Goal: Task Accomplishment & Management: Manage account settings

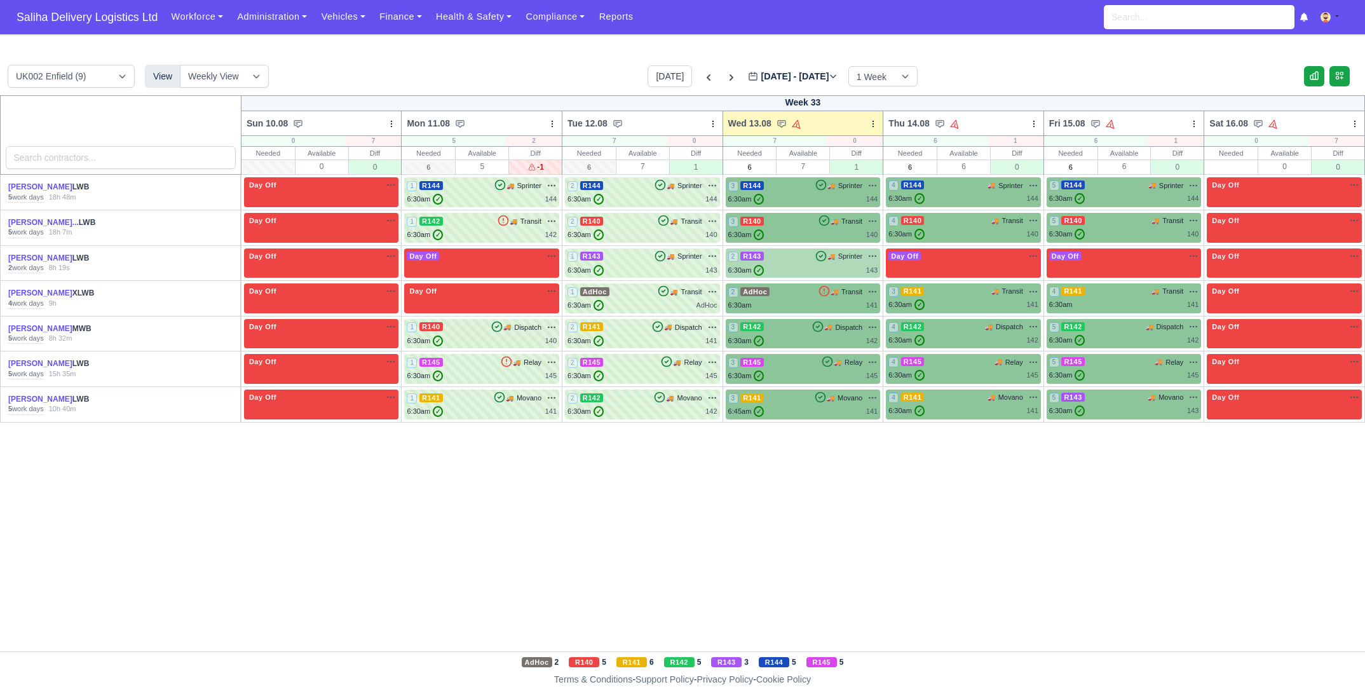
click at [815, 265] on div "6:30am ✓ 143" at bounding box center [803, 270] width 150 height 11
click at [820, 266] on div "6:30am ✓ 143" at bounding box center [803, 270] width 150 height 11
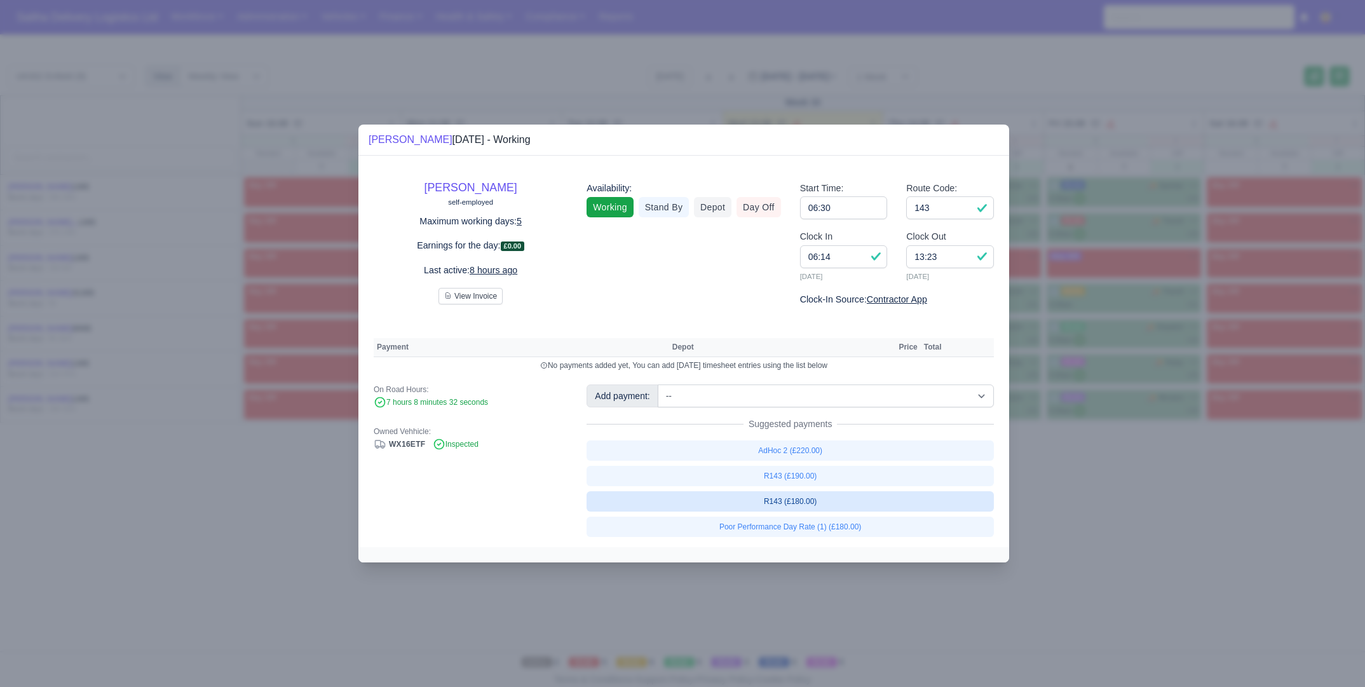
click at [813, 500] on link "R143 (£180.00)" at bounding box center [789, 501] width 407 height 20
select select "1"
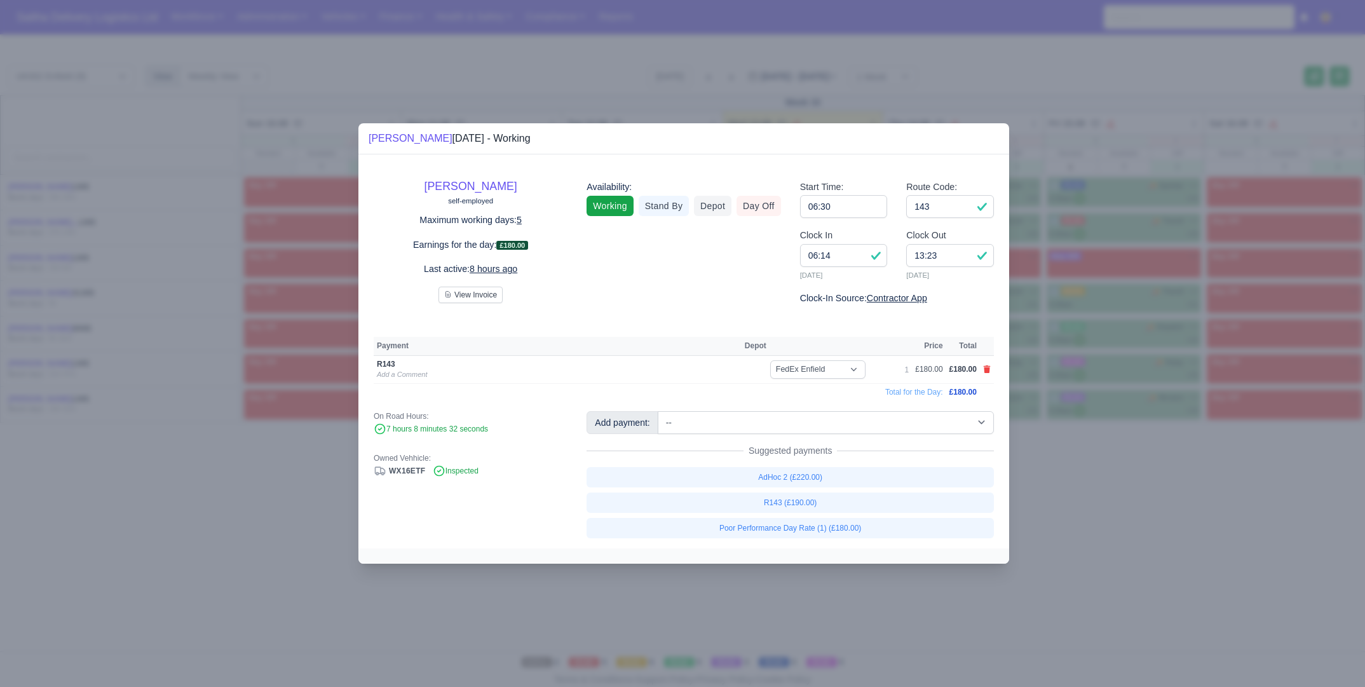
click at [1113, 515] on div at bounding box center [682, 343] width 1365 height 687
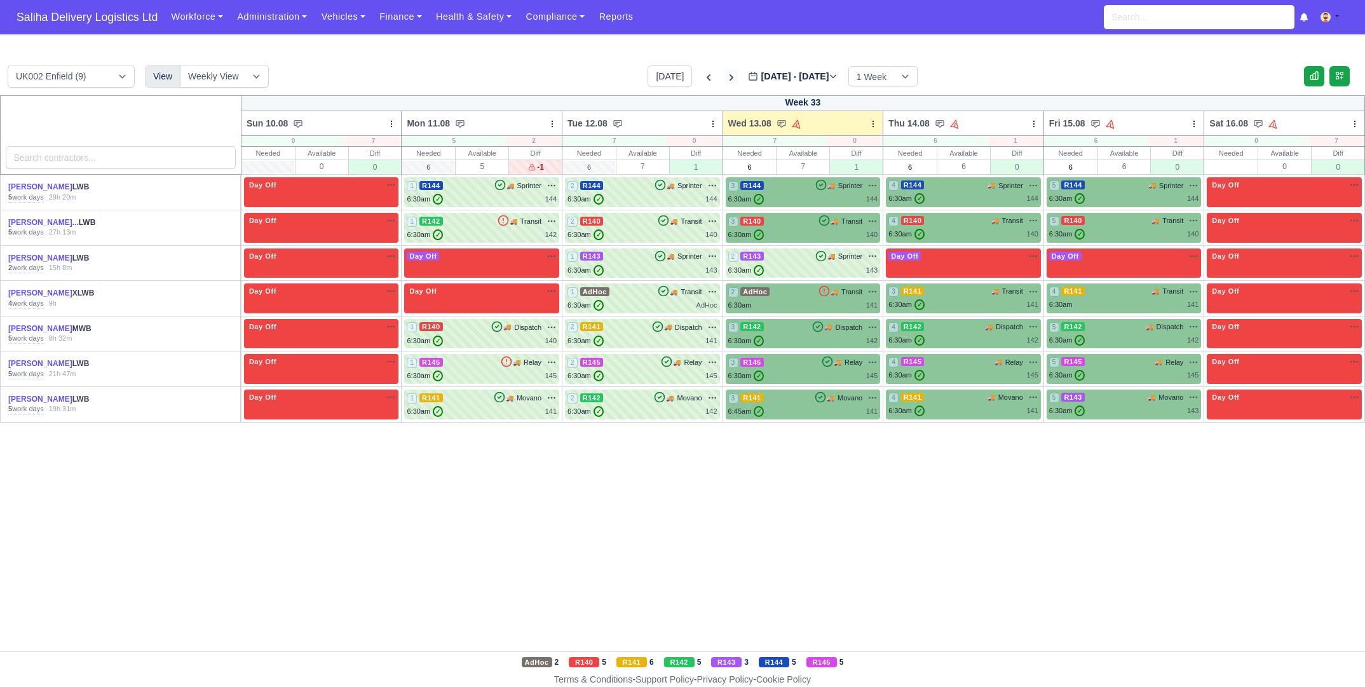
click at [725, 74] on icon at bounding box center [731, 77] width 13 height 13
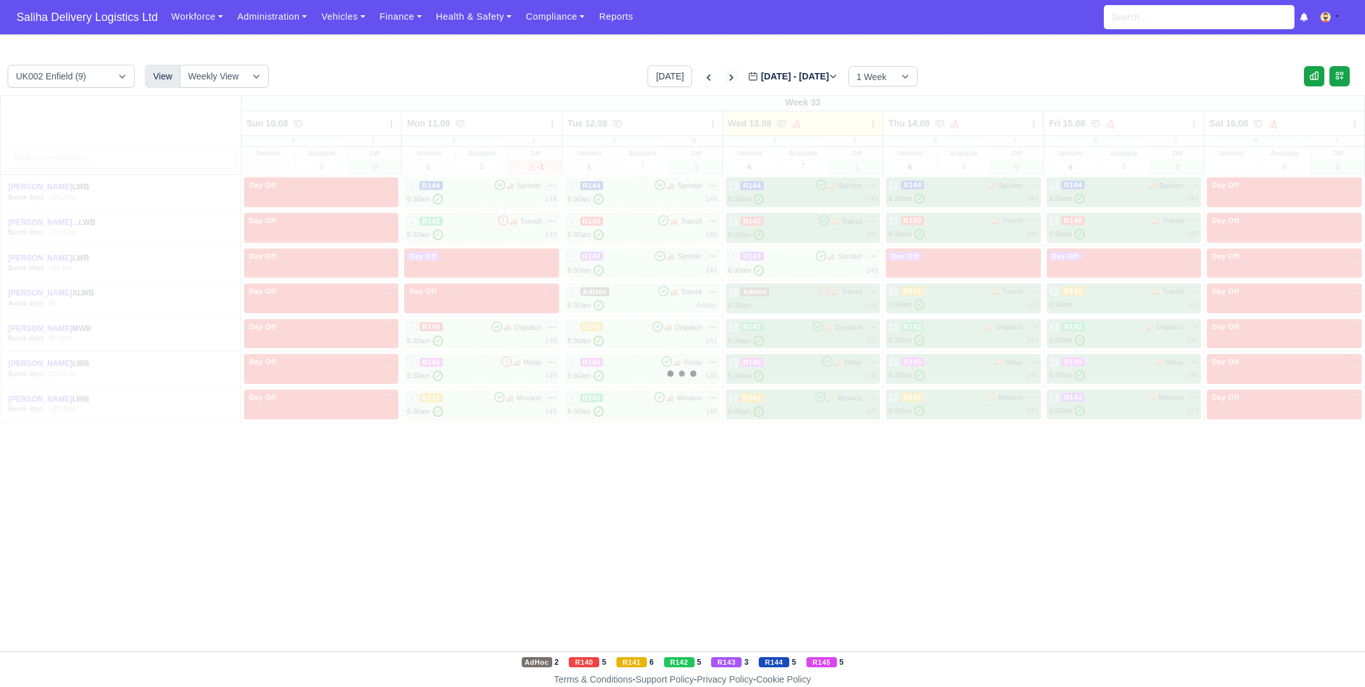
type input "2025-08-20"
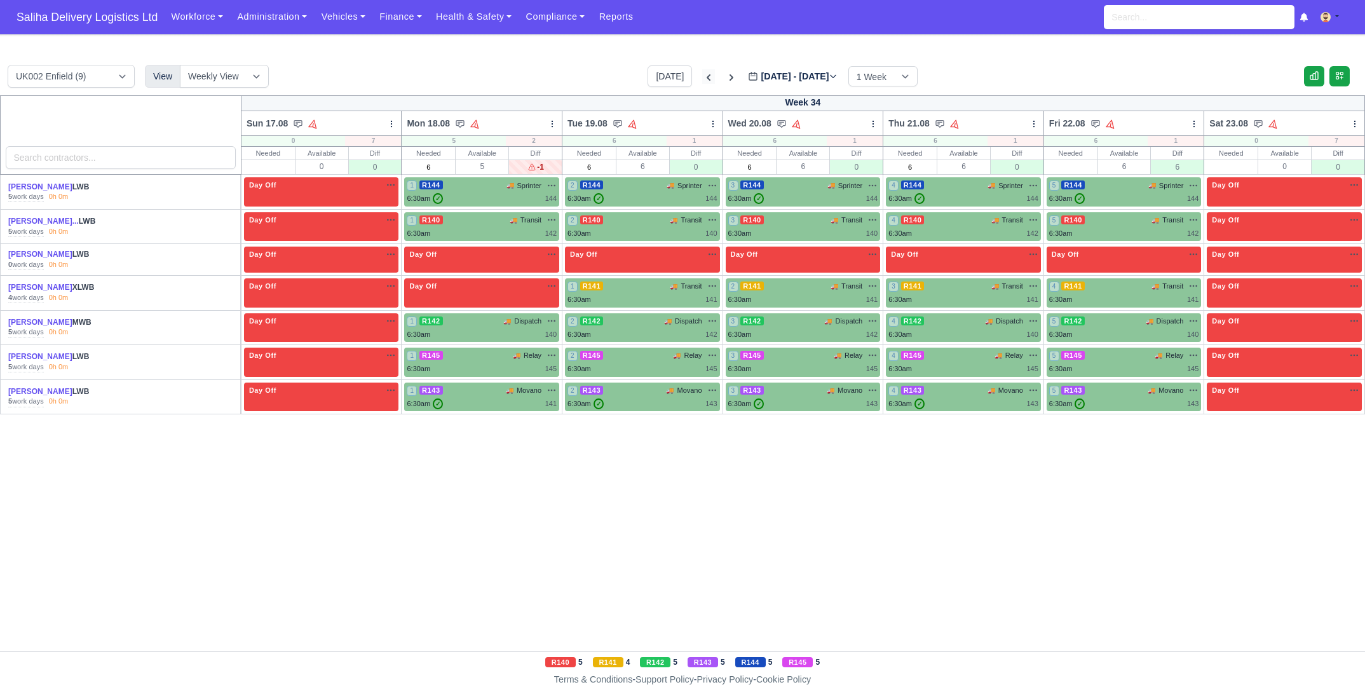
click at [702, 77] on icon at bounding box center [708, 77] width 13 height 13
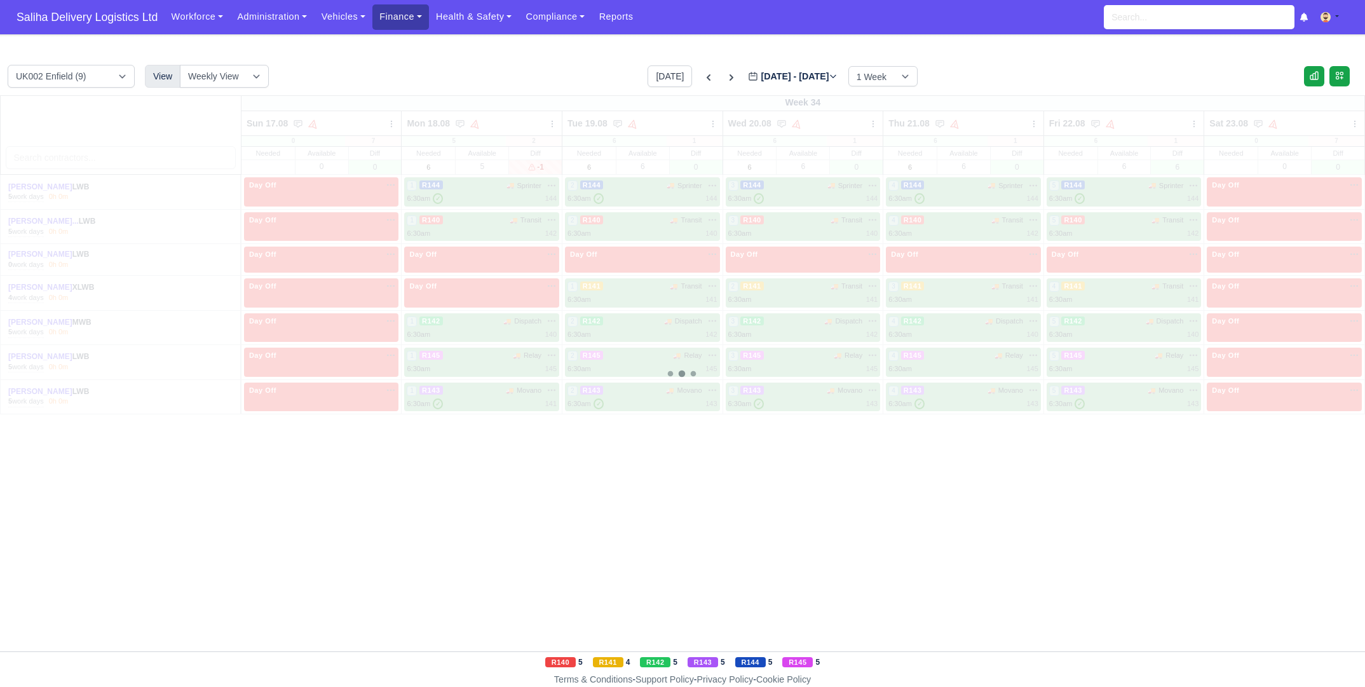
type input "2025-08-13"
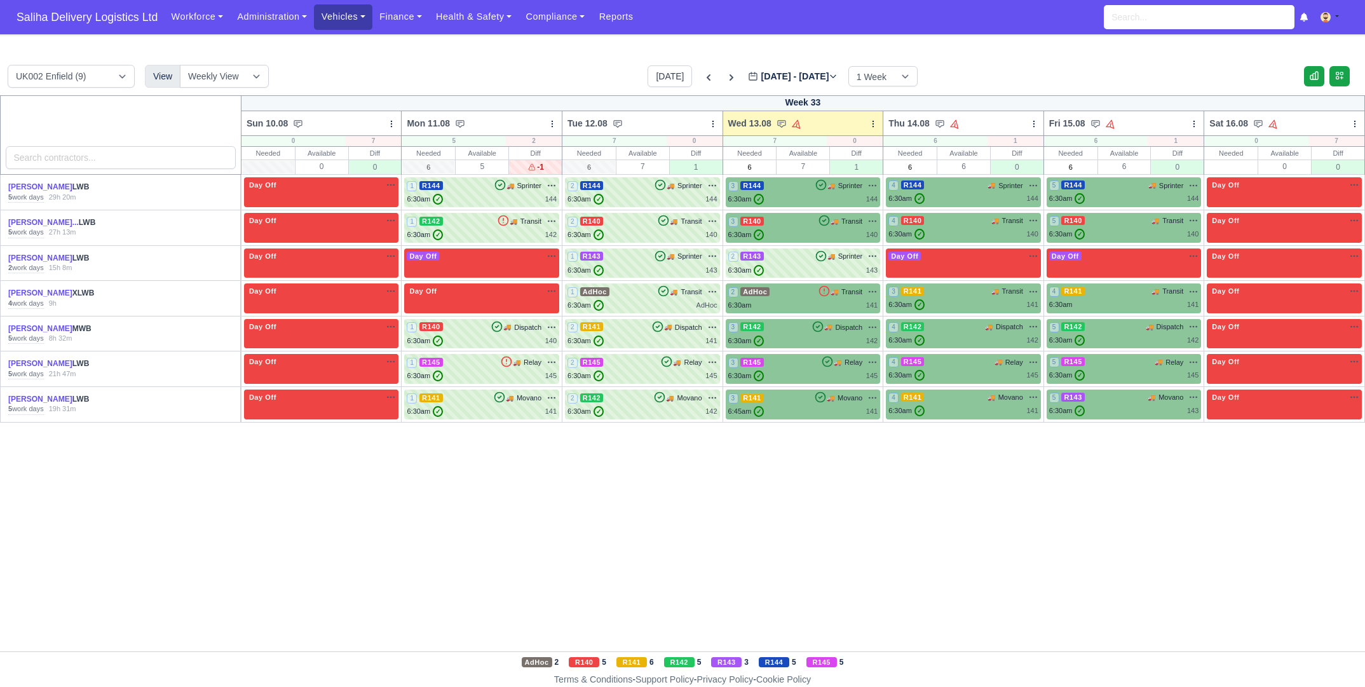
click at [361, 21] on link "Vehicles" at bounding box center [343, 16] width 58 height 25
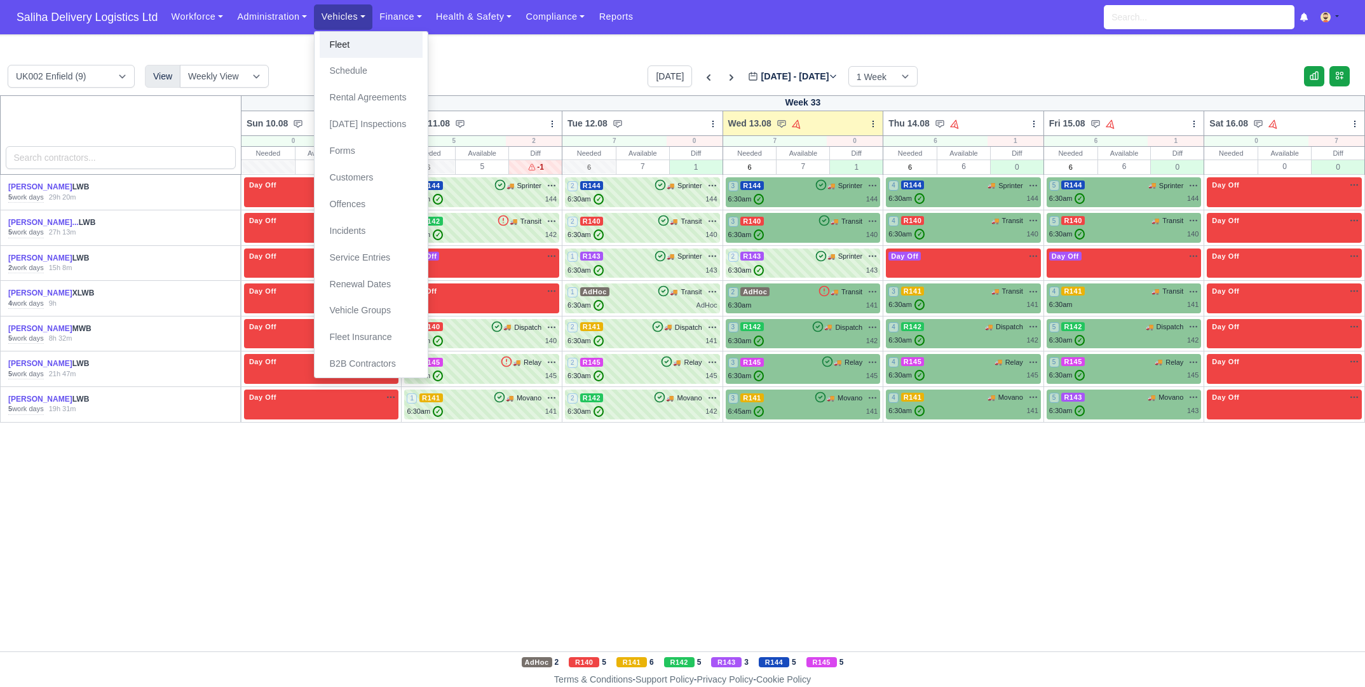
click at [360, 39] on link "Fleet" at bounding box center [371, 45] width 103 height 27
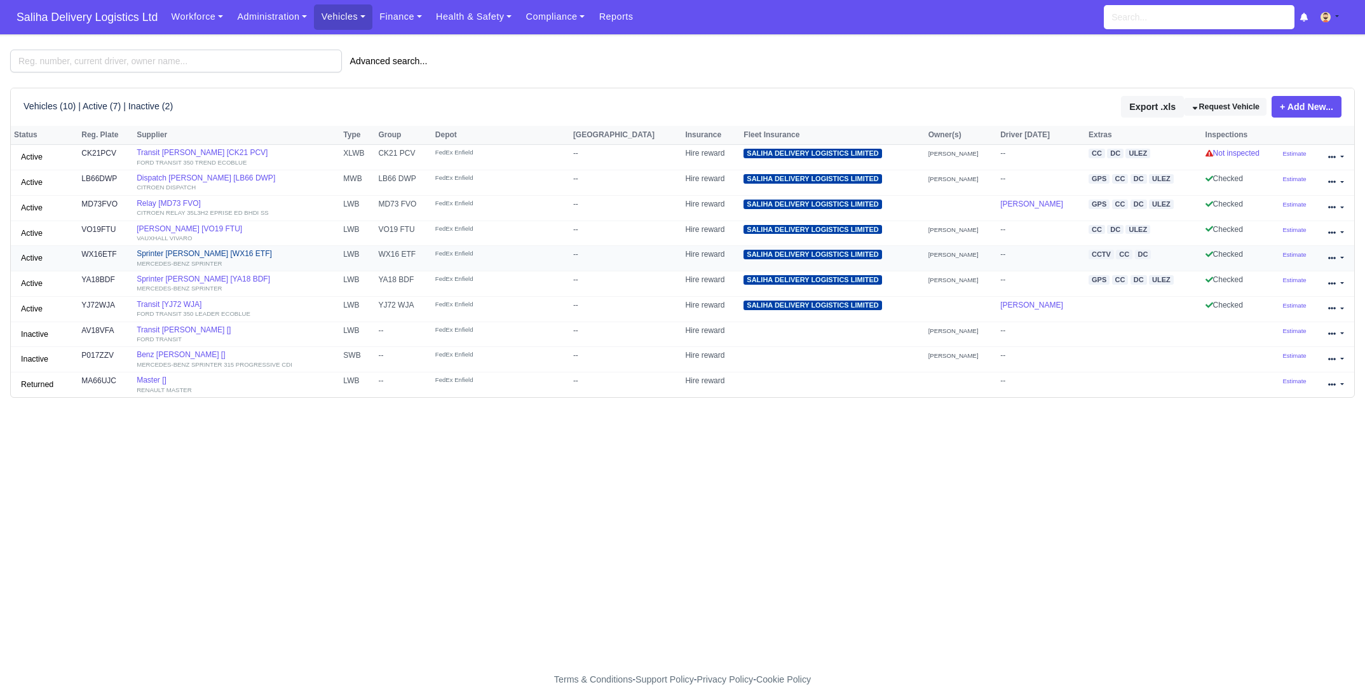
click at [170, 253] on link "Sprinter [PERSON_NAME] [WX16 ETF] MERCEDES-BENZ SPRINTER" at bounding box center [237, 258] width 200 height 18
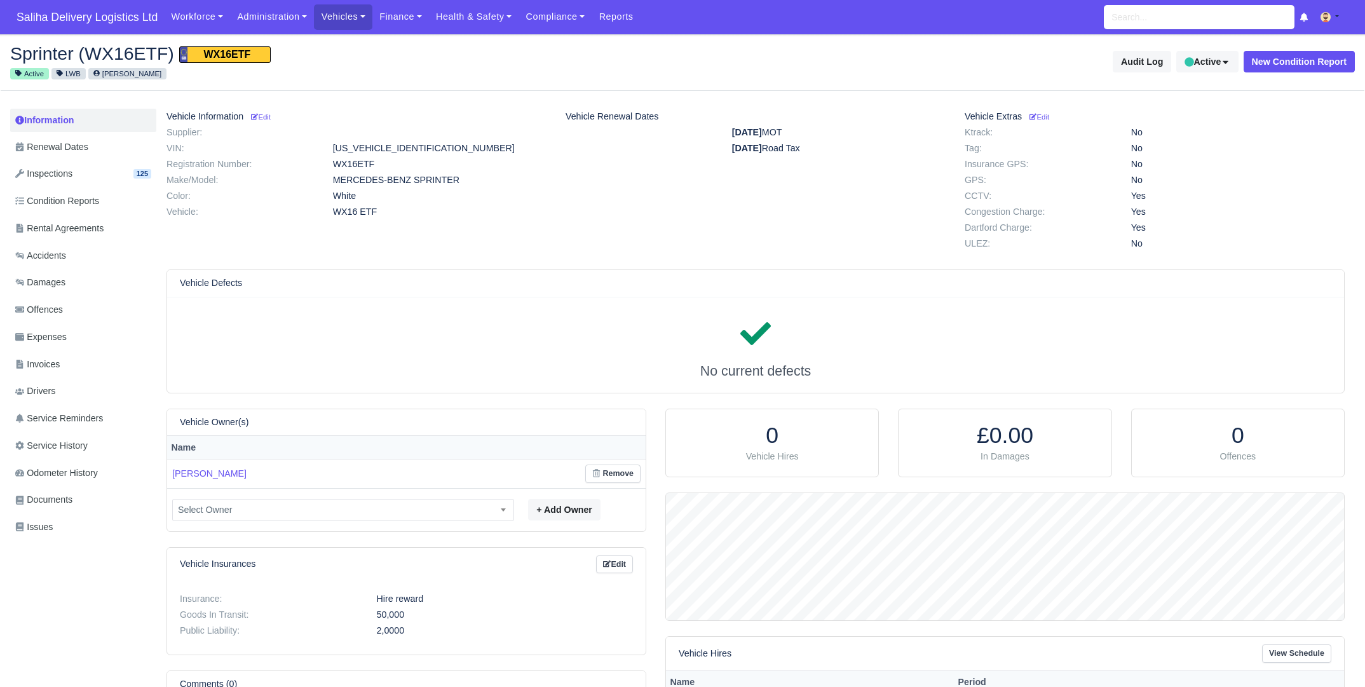
scroll to position [126, 679]
click at [1217, 68] on button "Active" at bounding box center [1207, 62] width 62 height 22
click at [1175, 117] on span "Inactive" at bounding box center [1185, 112] width 98 height 20
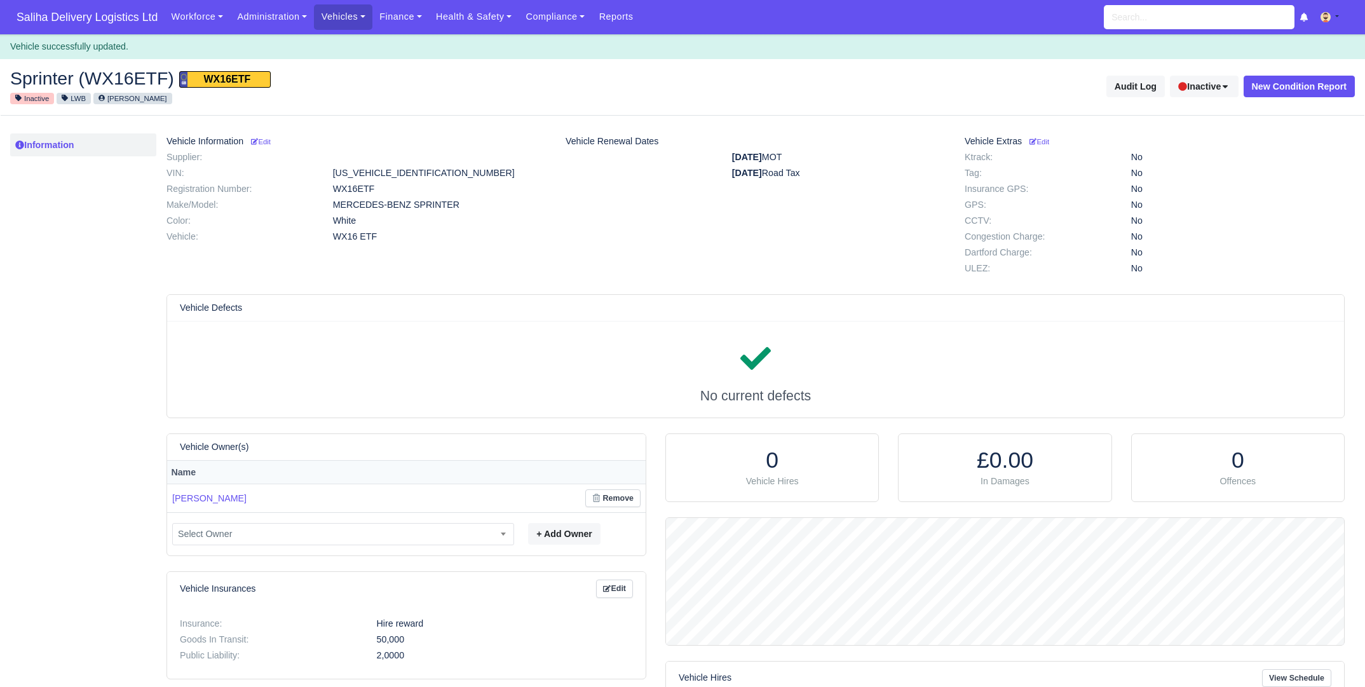
scroll to position [126, 679]
click at [340, 17] on link "Vehicles" at bounding box center [343, 16] width 58 height 25
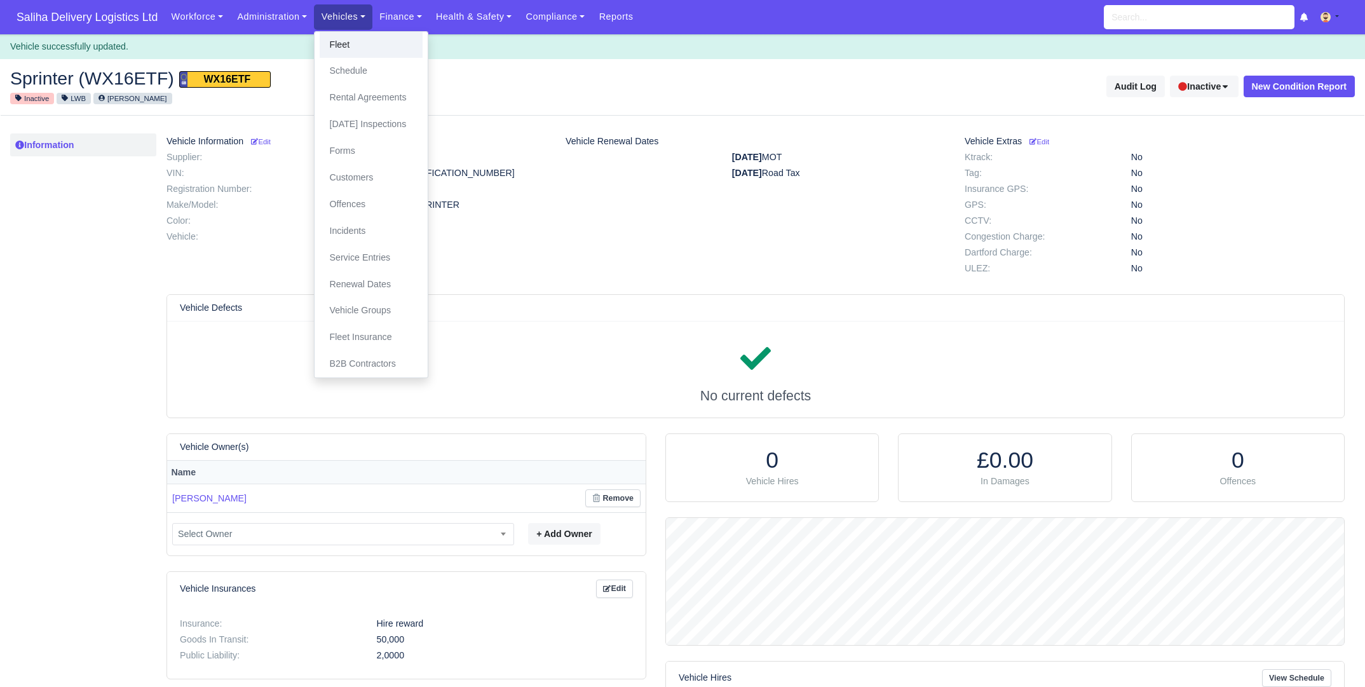
click at [343, 43] on link "Fleet" at bounding box center [371, 45] width 103 height 27
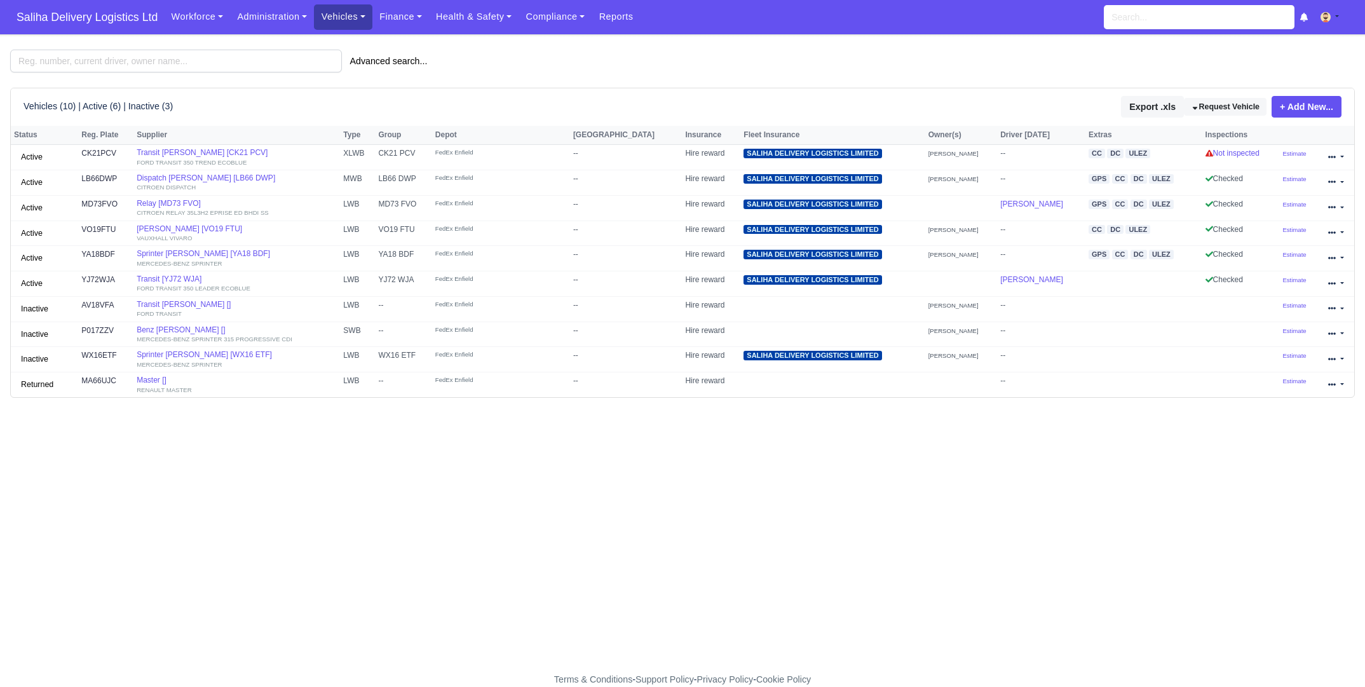
click at [366, 16] on link "Vehicles" at bounding box center [343, 16] width 58 height 25
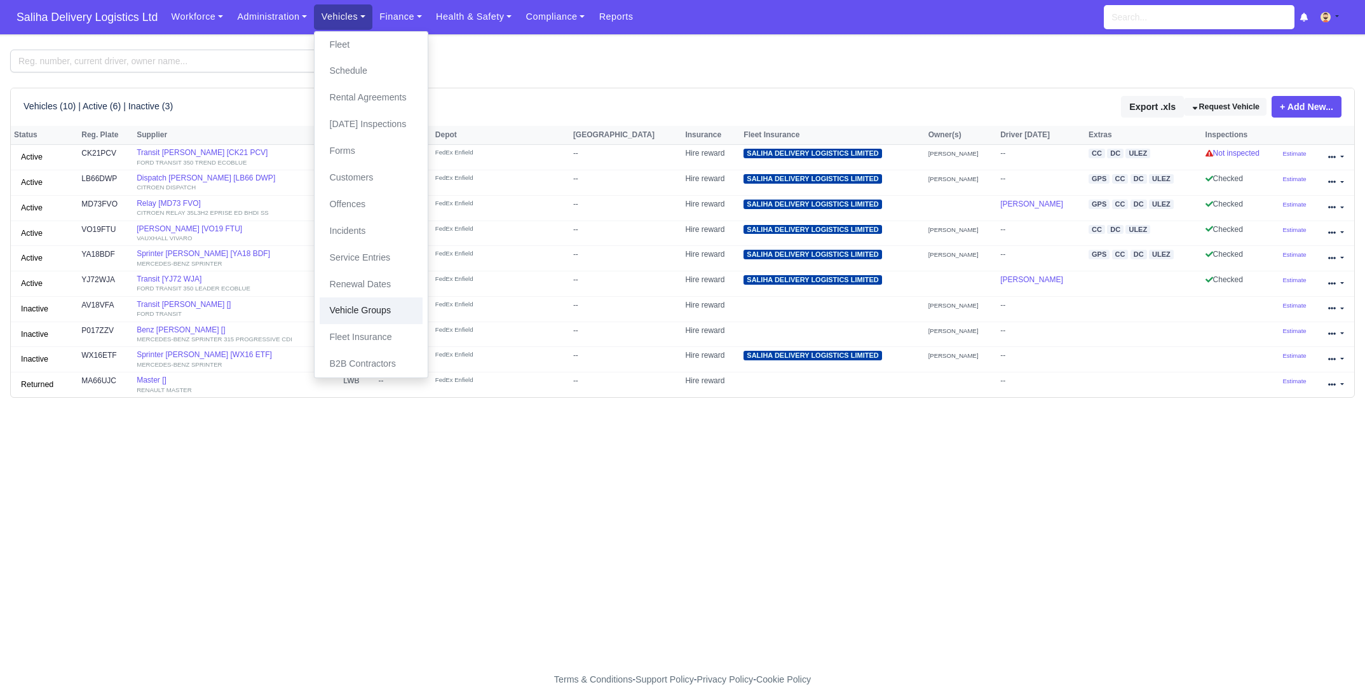
click at [380, 311] on link "Vehicle Groups" at bounding box center [371, 310] width 103 height 27
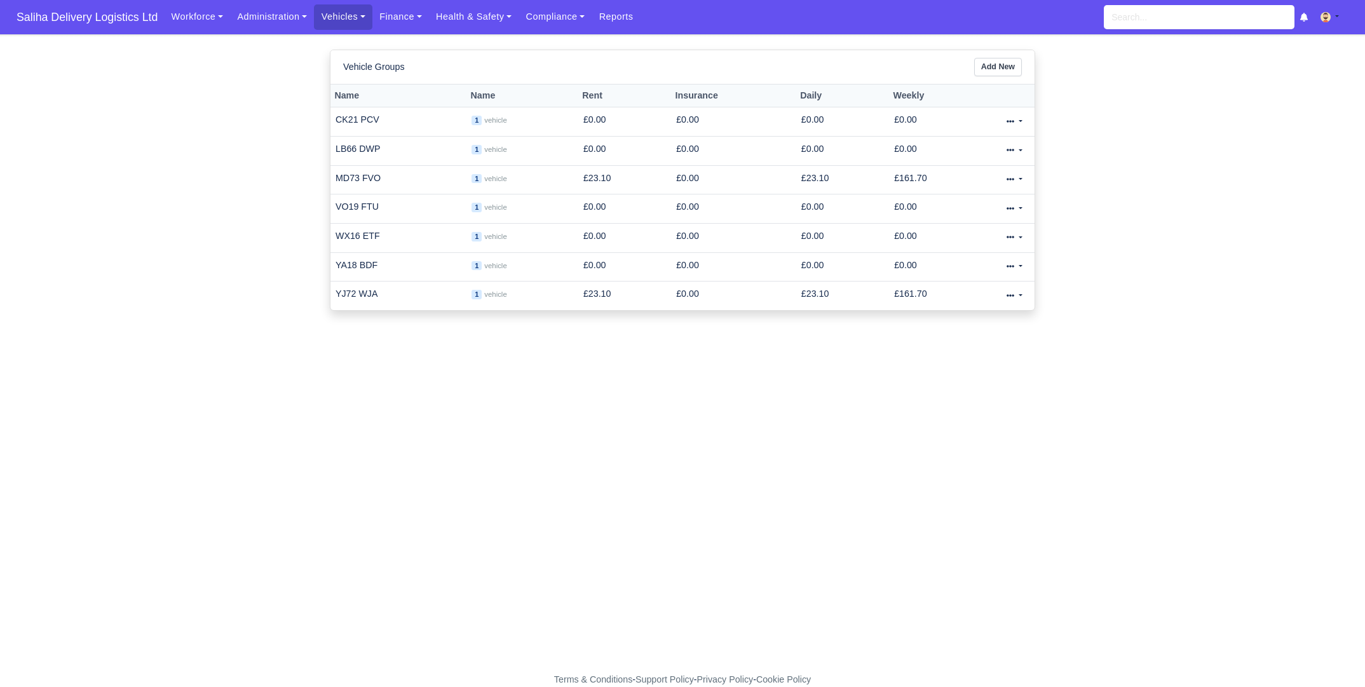
click at [1010, 233] on icon at bounding box center [1010, 237] width 8 height 8
click at [945, 307] on span "Delete" at bounding box center [949, 309] width 26 height 15
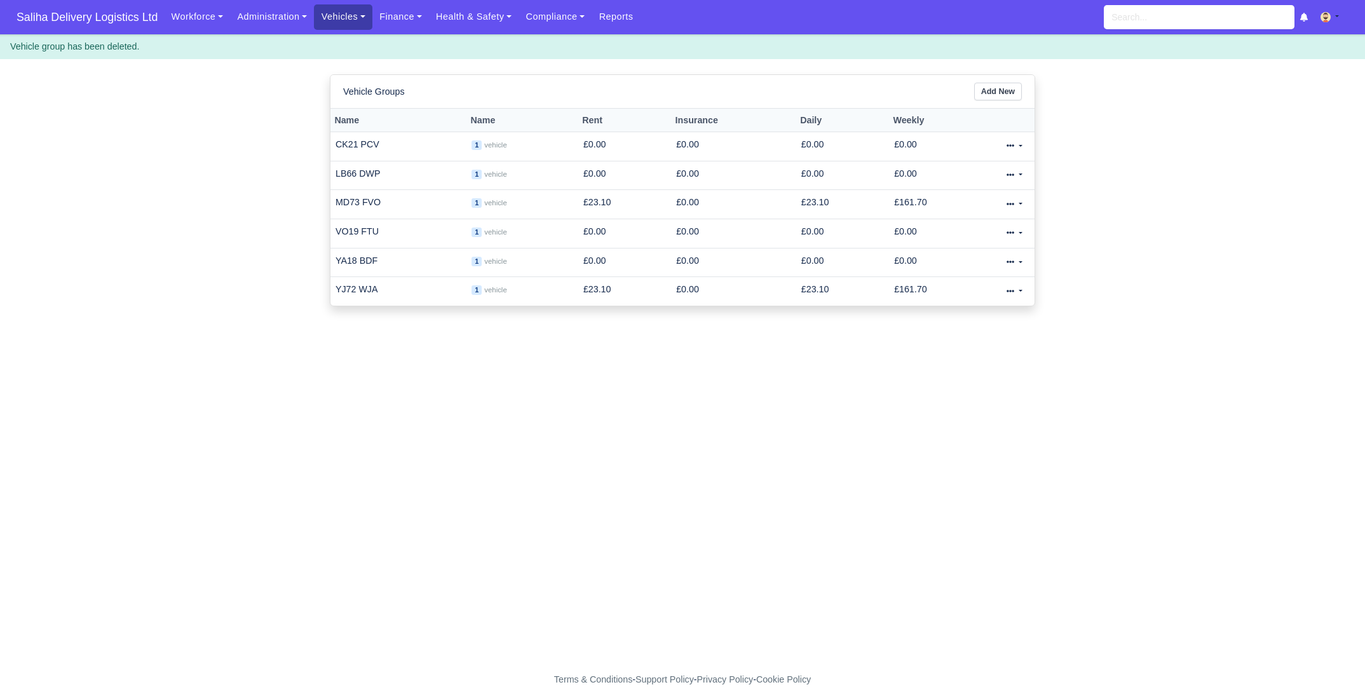
click at [366, 17] on link "Vehicles" at bounding box center [343, 16] width 58 height 25
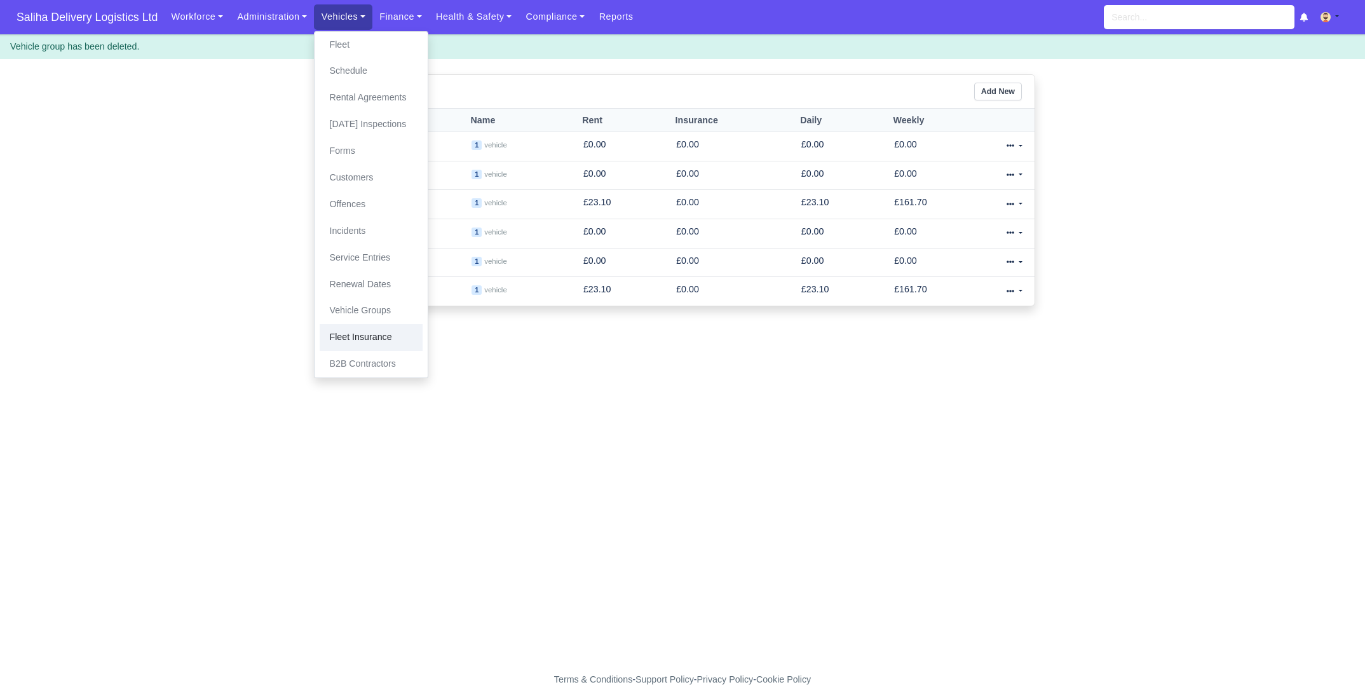
click at [384, 339] on link "Fleet Insurance" at bounding box center [371, 337] width 103 height 27
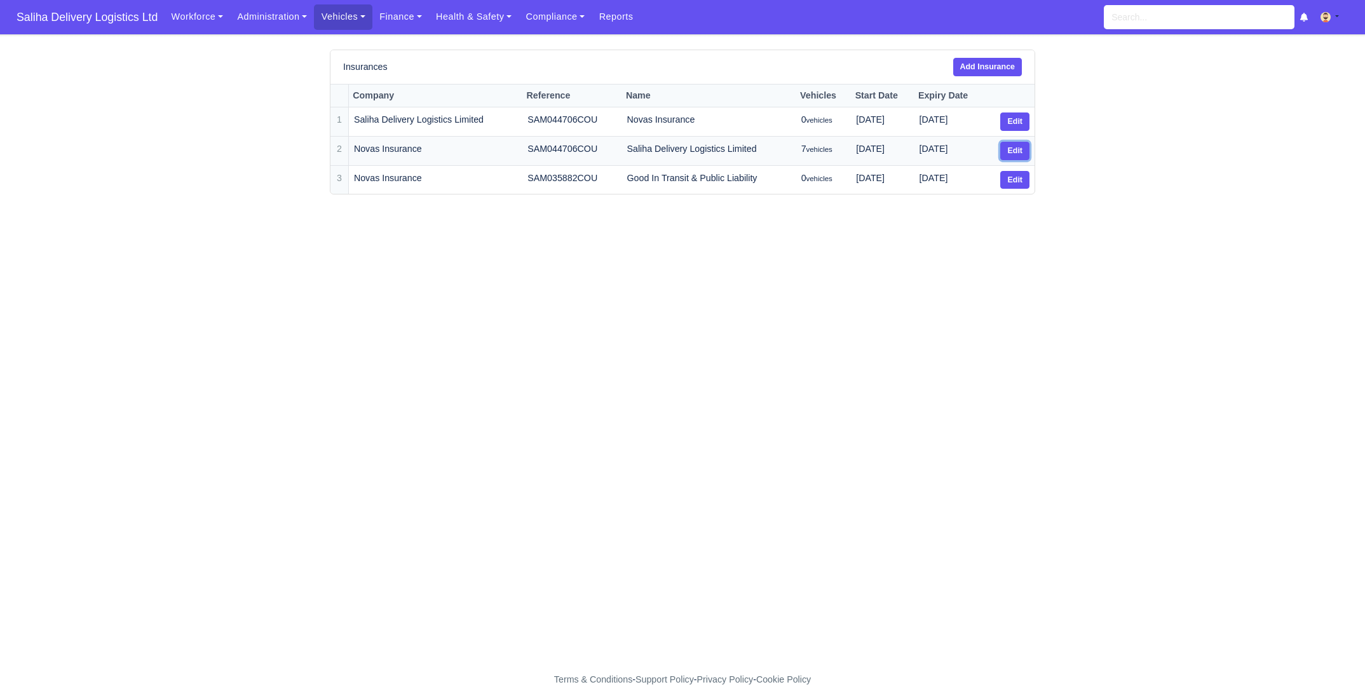
click at [1019, 152] on link "Edit" at bounding box center [1014, 151] width 29 height 18
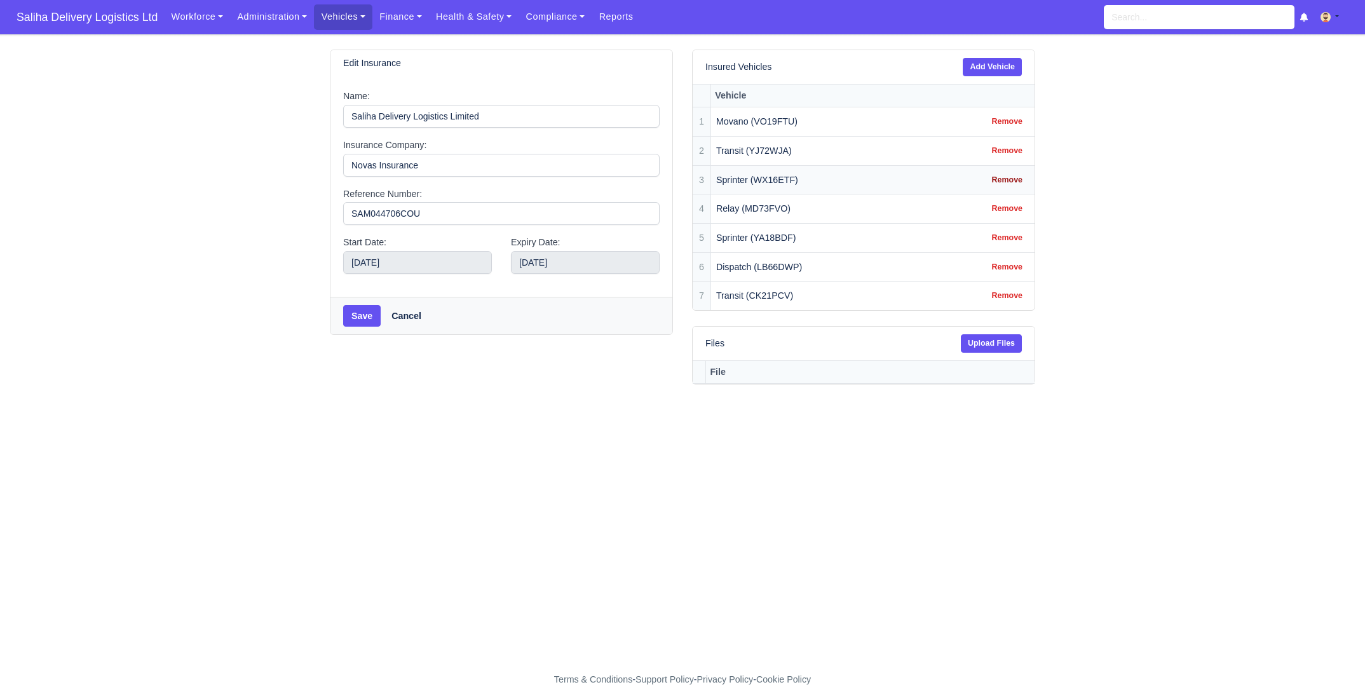
click at [1008, 175] on link "Remove" at bounding box center [1007, 180] width 44 height 18
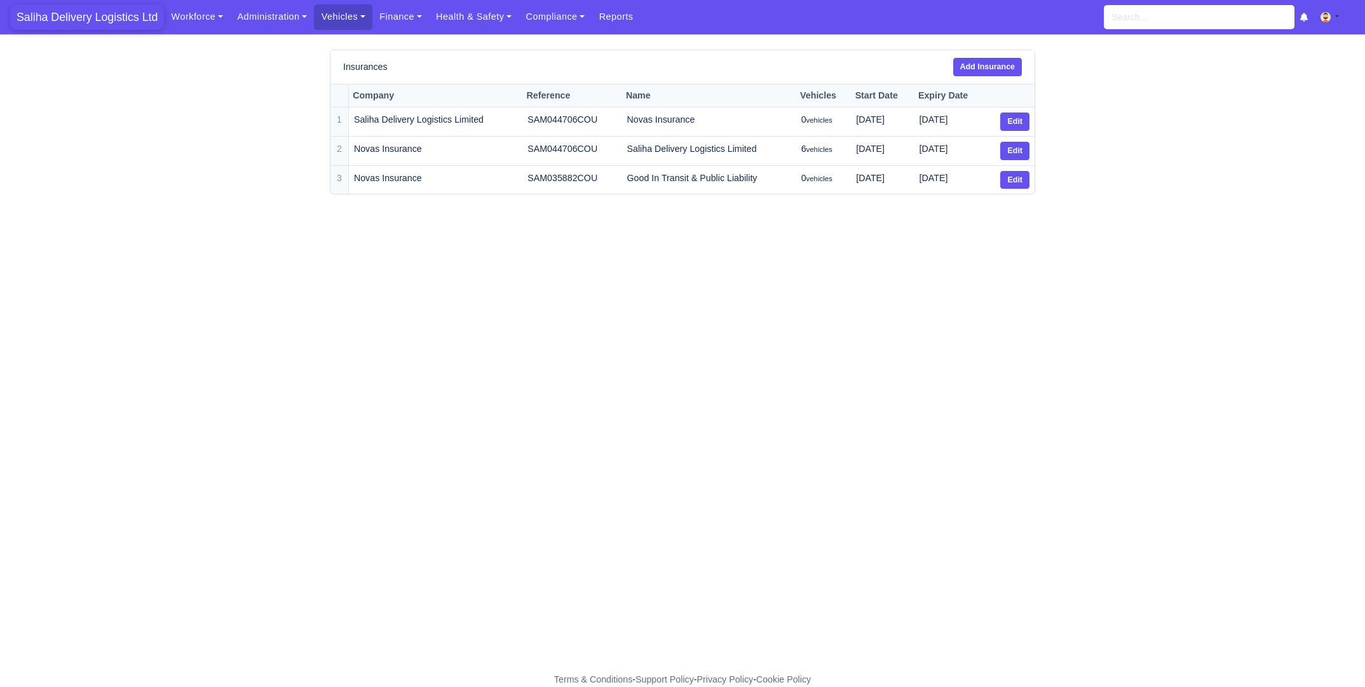
click at [65, 22] on span "Saliha Delivery Logistics Ltd" at bounding box center [87, 16] width 154 height 25
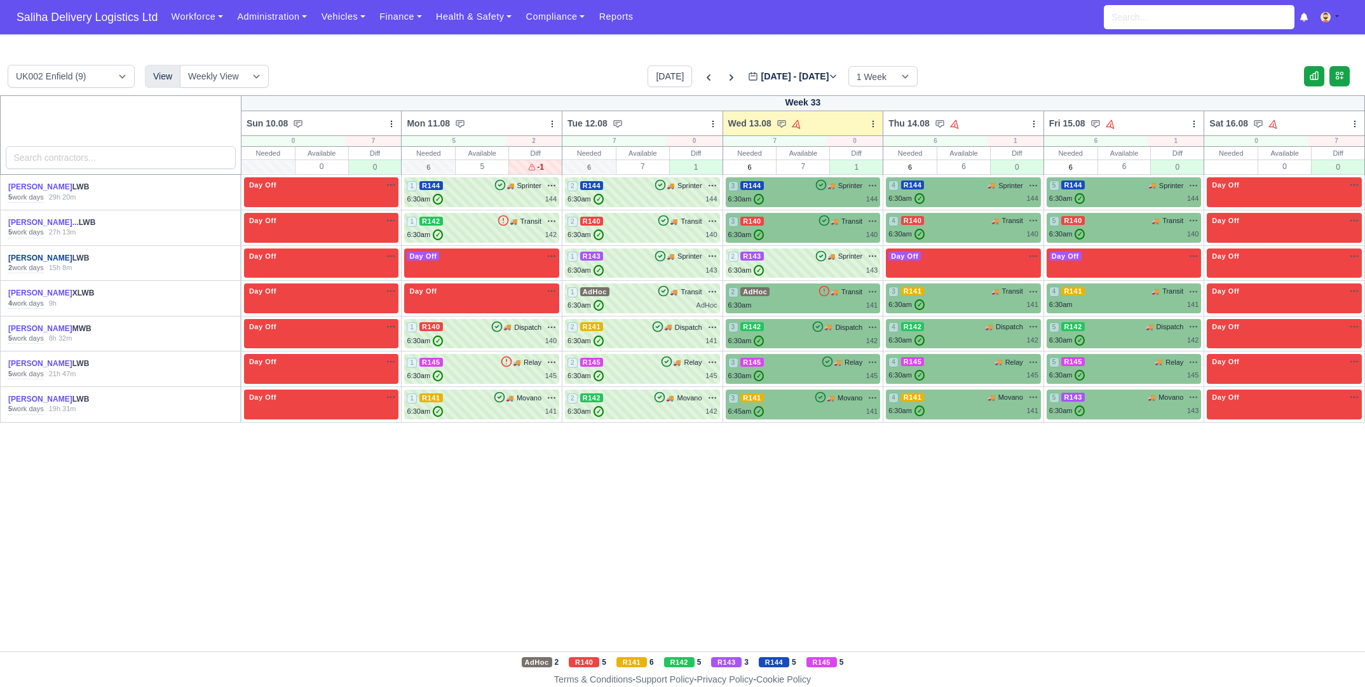
click at [44, 257] on link "[PERSON_NAME]" at bounding box center [40, 258] width 64 height 9
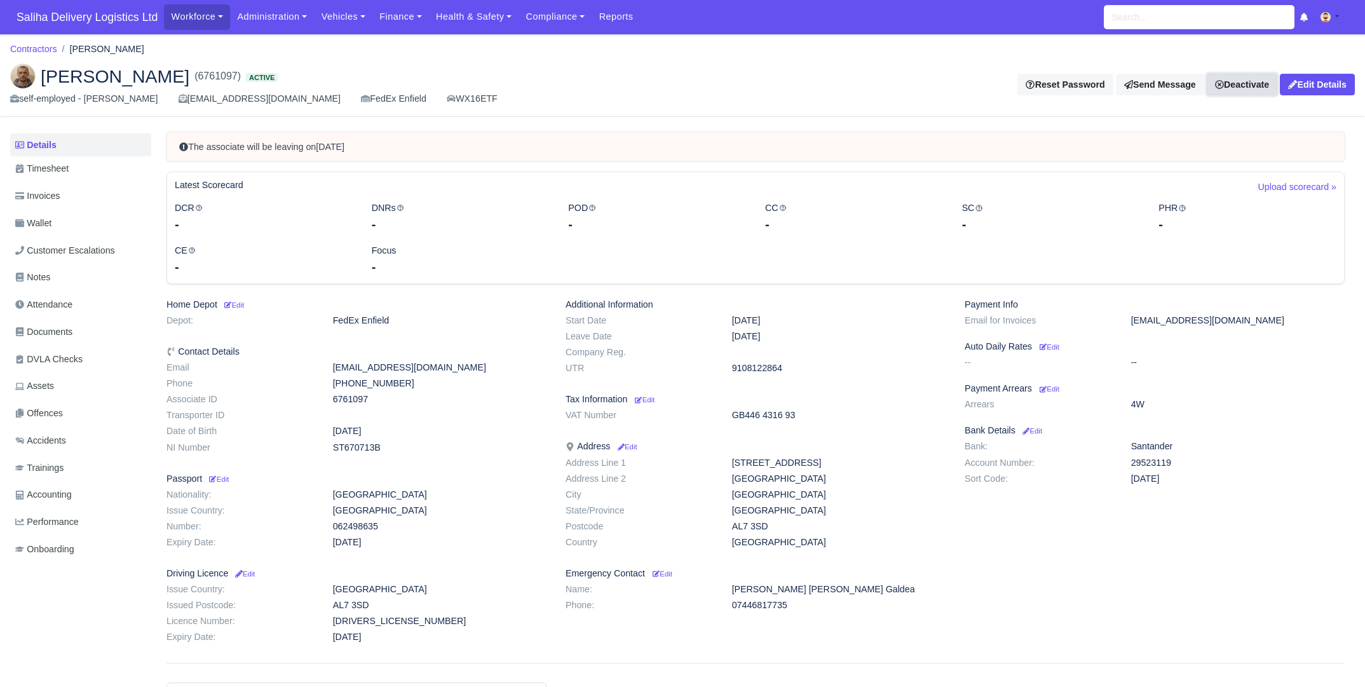
click at [1243, 84] on link "Deactivate" at bounding box center [1242, 85] width 71 height 22
click at [1186, 145] on link "Off-board" at bounding box center [1223, 147] width 113 height 20
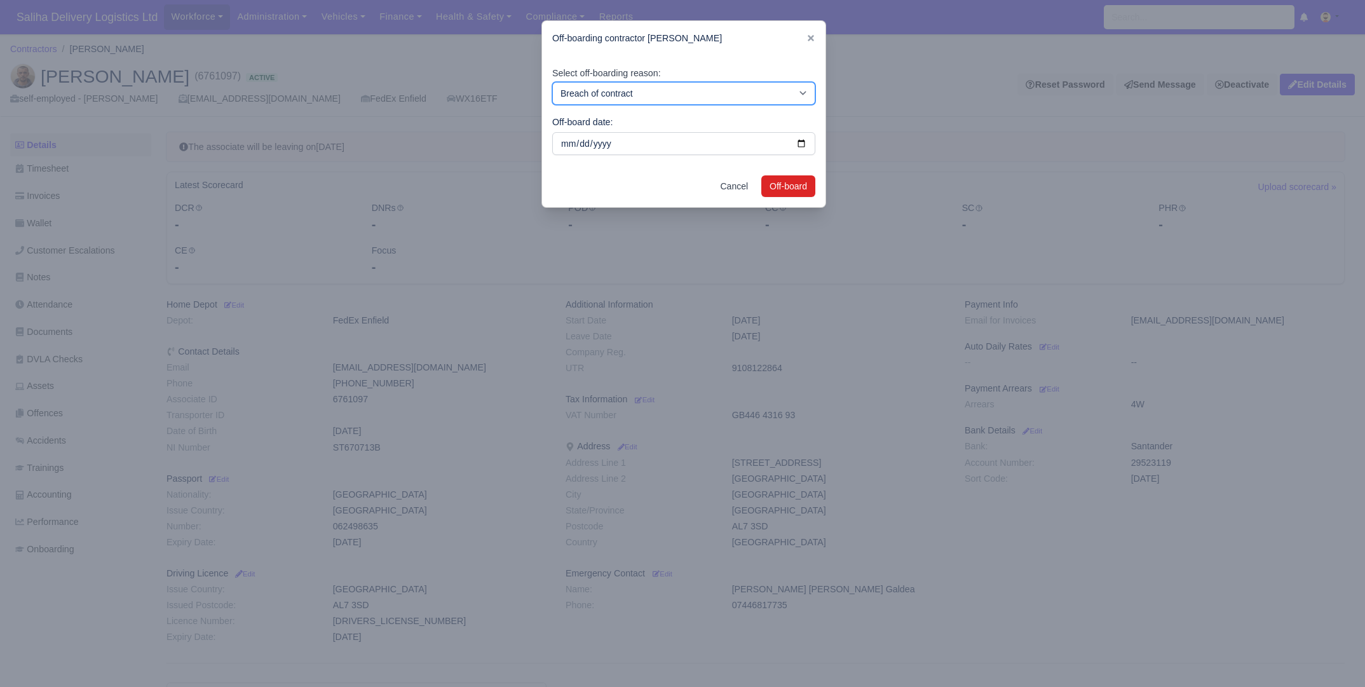
click at [589, 90] on select "Breach of contract Personal decision Too many parcels Heavy routes Another comp…" at bounding box center [683, 93] width 263 height 23
select select "personal-decision"
click at [552, 82] on select "Breach of contract Personal decision Too many parcels Heavy routes Another comp…" at bounding box center [683, 93] width 263 height 23
click at [797, 187] on button "Off-board" at bounding box center [788, 186] width 54 height 22
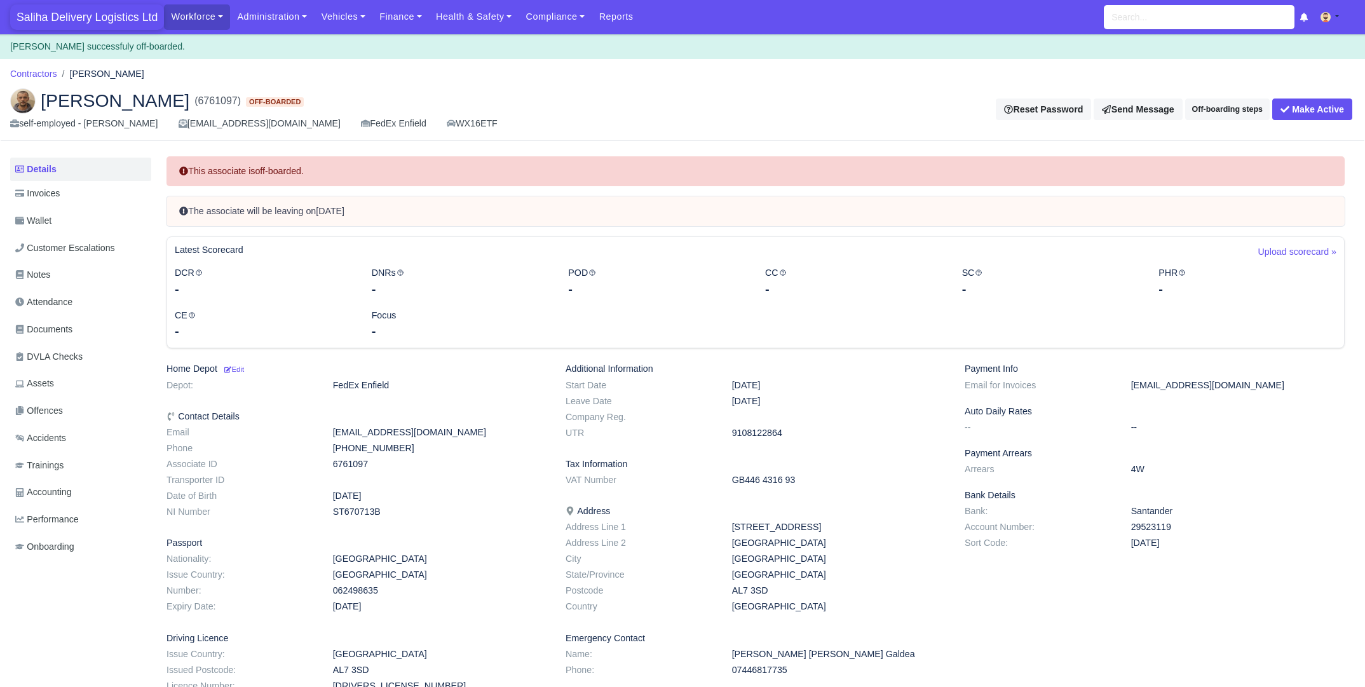
click at [81, 22] on span "Saliha Delivery Logistics Ltd" at bounding box center [87, 16] width 154 height 25
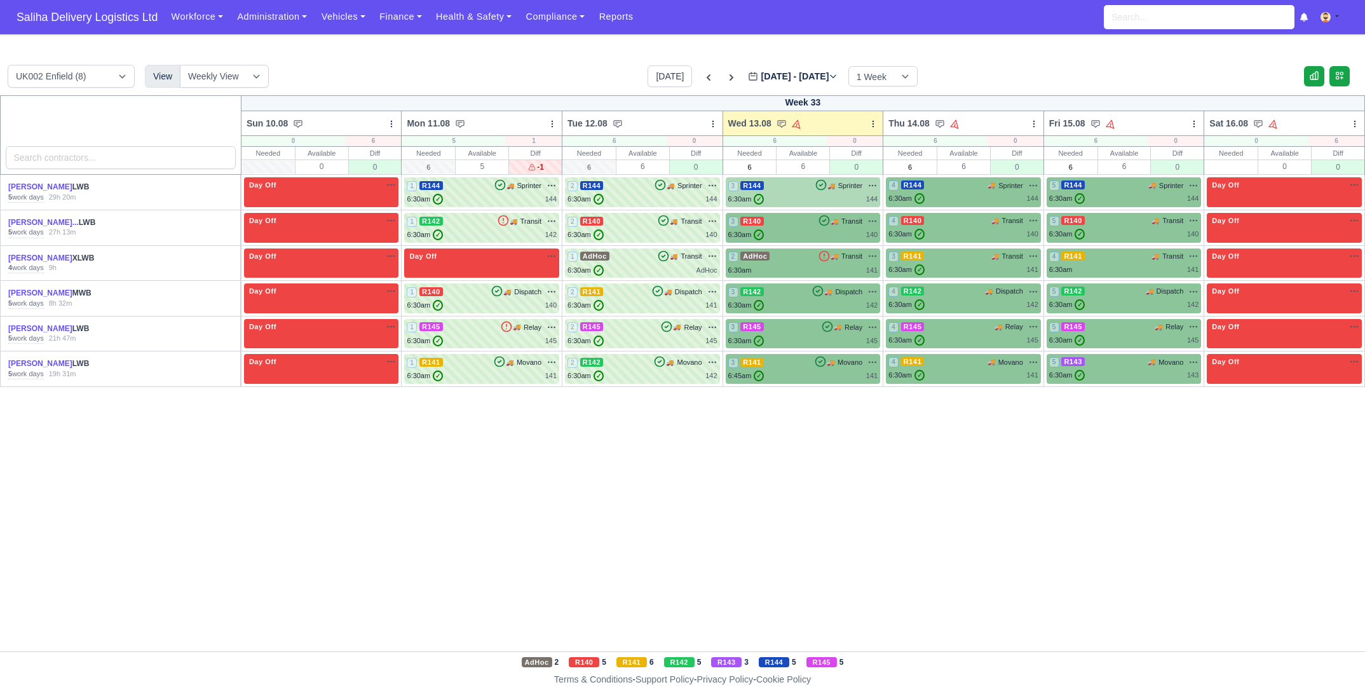
click at [795, 205] on div "3 R144 🚚" at bounding box center [803, 192] width 155 height 30
click at [790, 203] on div "6:30am ✓ 144" at bounding box center [803, 199] width 150 height 11
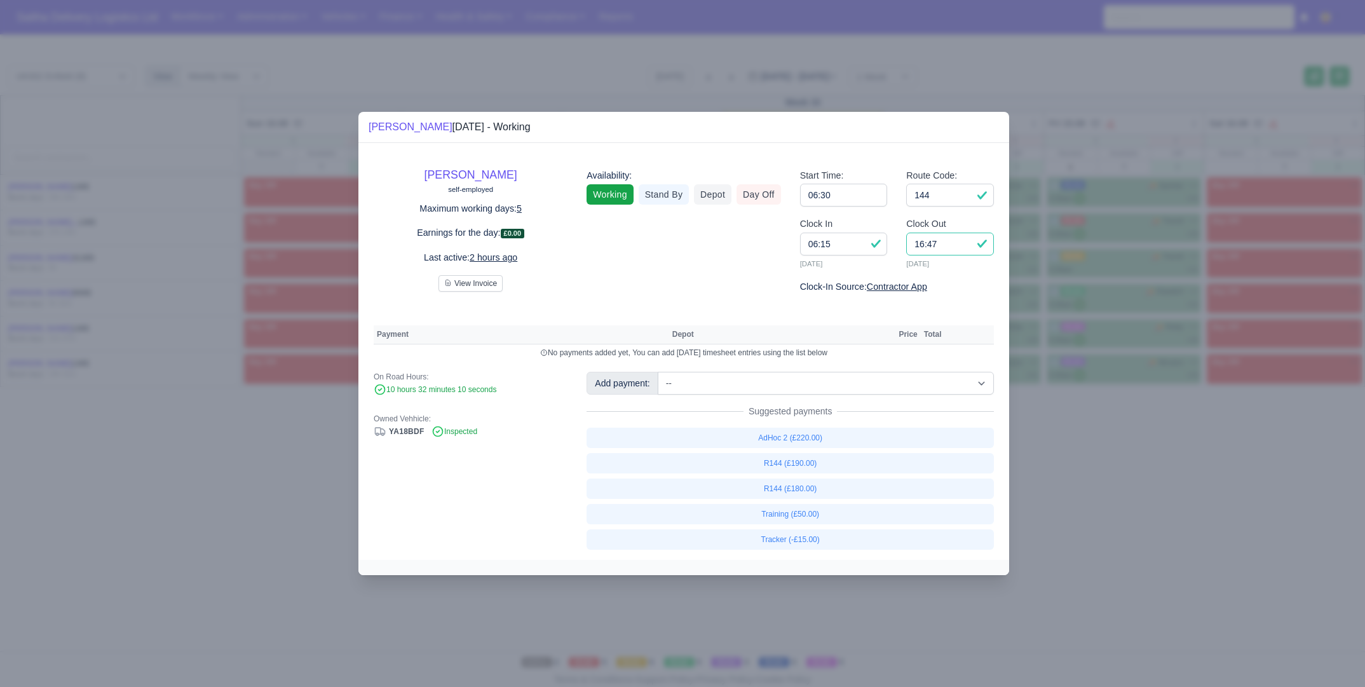
click at [961, 249] on input "16:47" at bounding box center [950, 244] width 88 height 23
type input "16:00"
click at [802, 490] on link "R144 (£180.00)" at bounding box center [789, 488] width 407 height 20
select select "1"
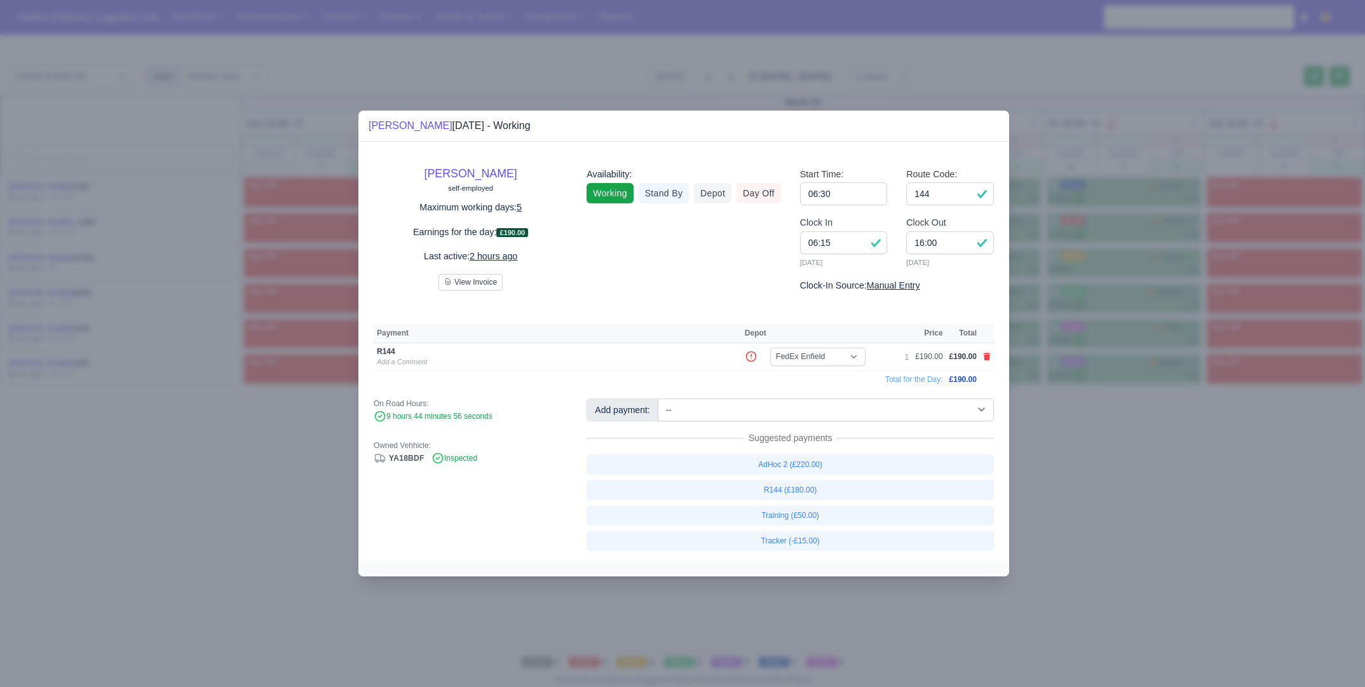
select select "1"
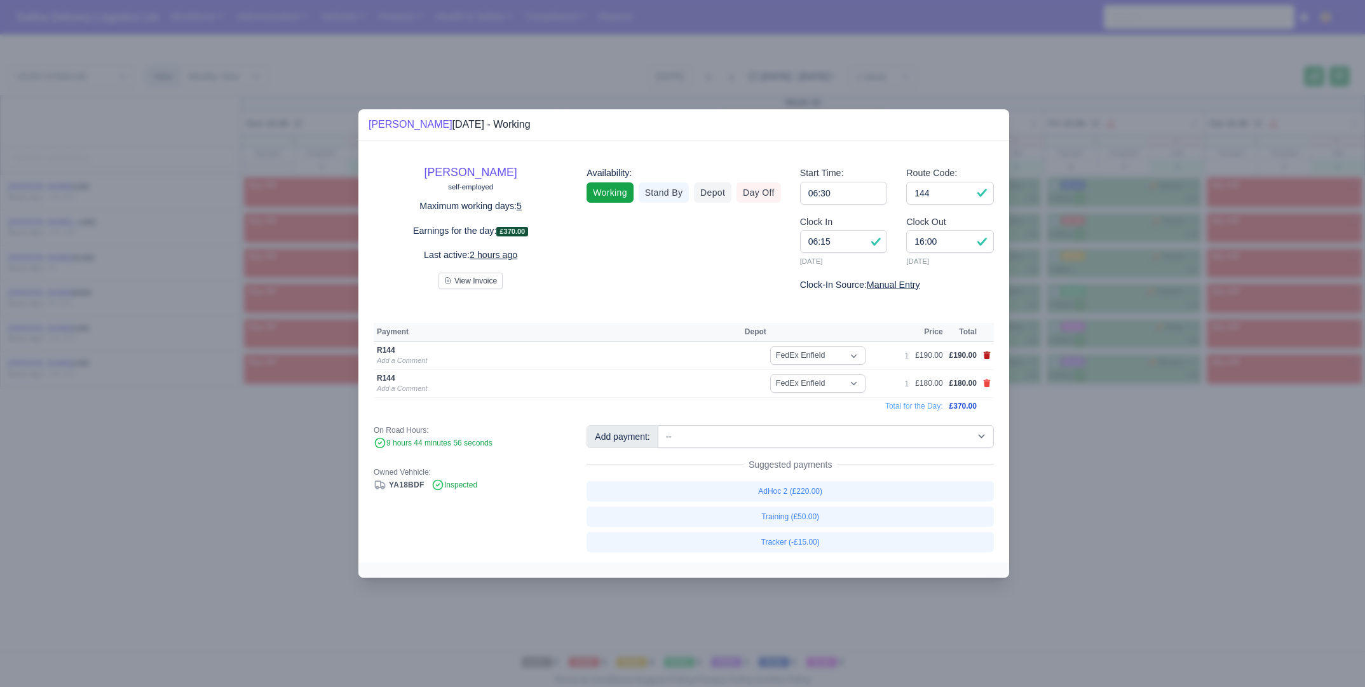
click at [987, 356] on icon at bounding box center [987, 355] width 7 height 8
select select
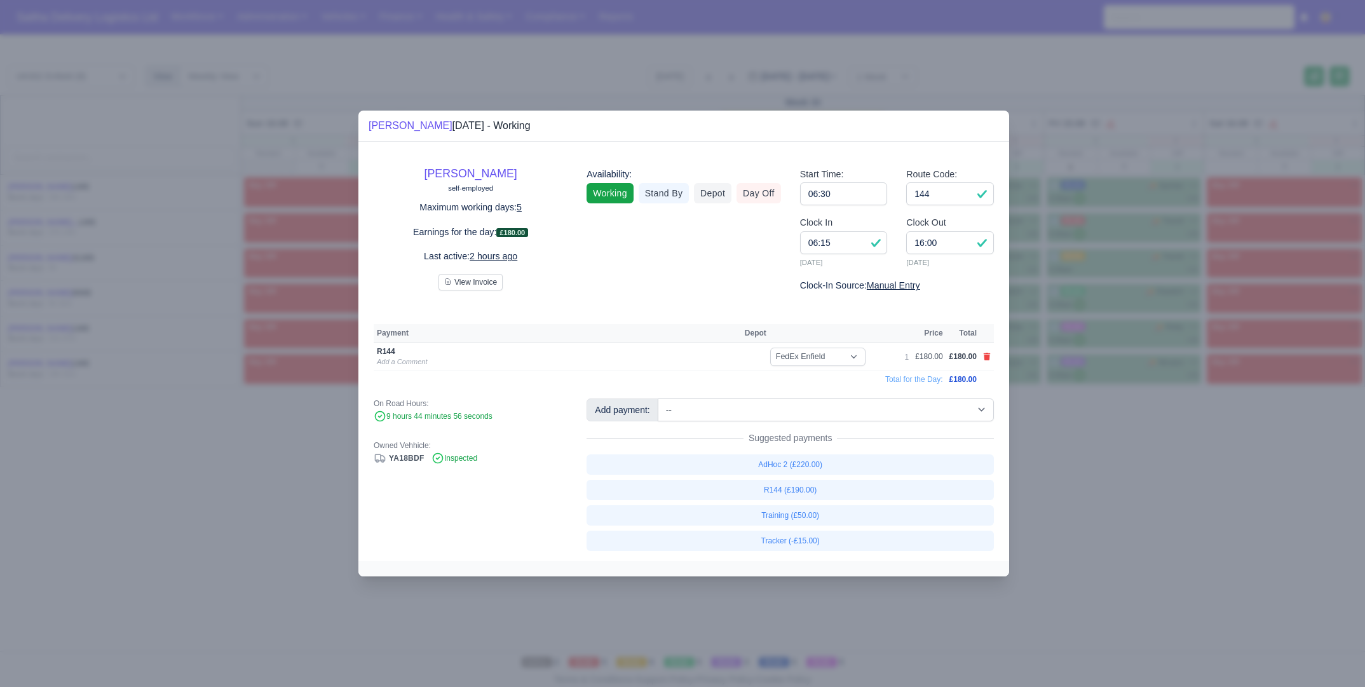
drag, startPoint x: 1127, startPoint y: 478, endPoint x: 888, endPoint y: 345, distance: 273.3
click at [1120, 475] on div at bounding box center [682, 343] width 1365 height 687
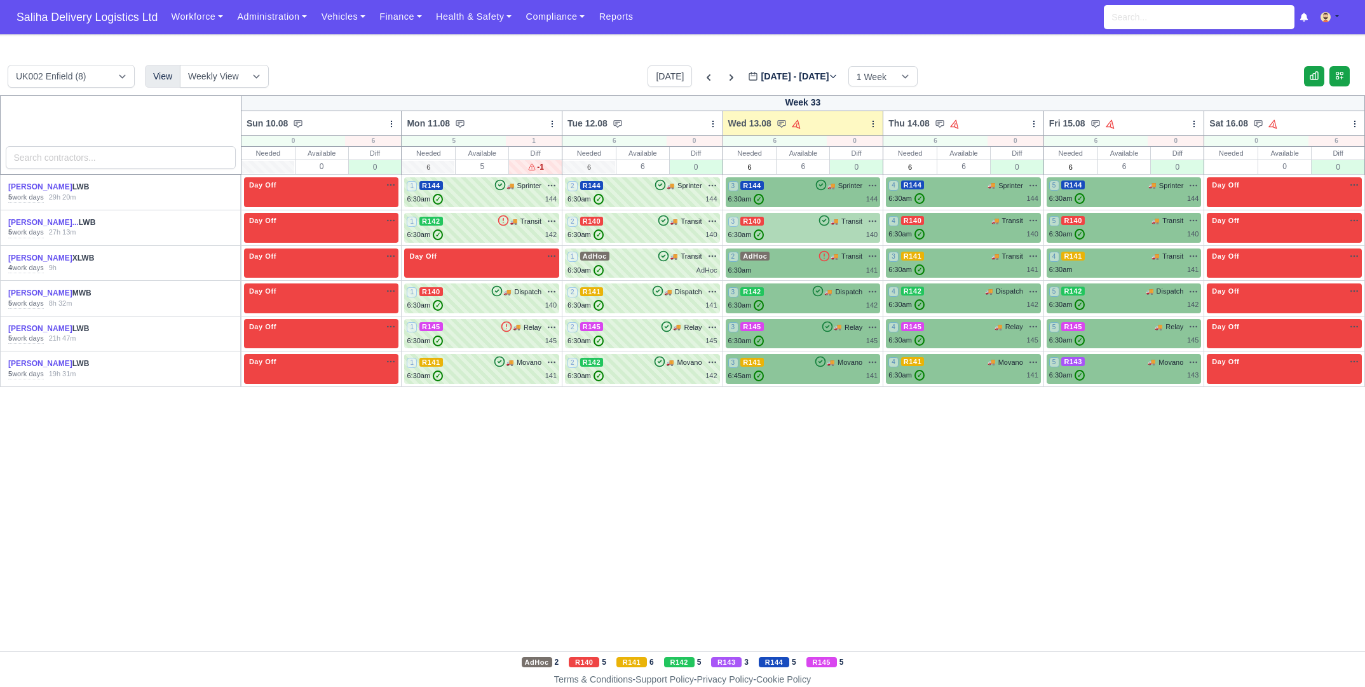
click at [814, 231] on div "6:30am ✓ 140" at bounding box center [803, 234] width 150 height 11
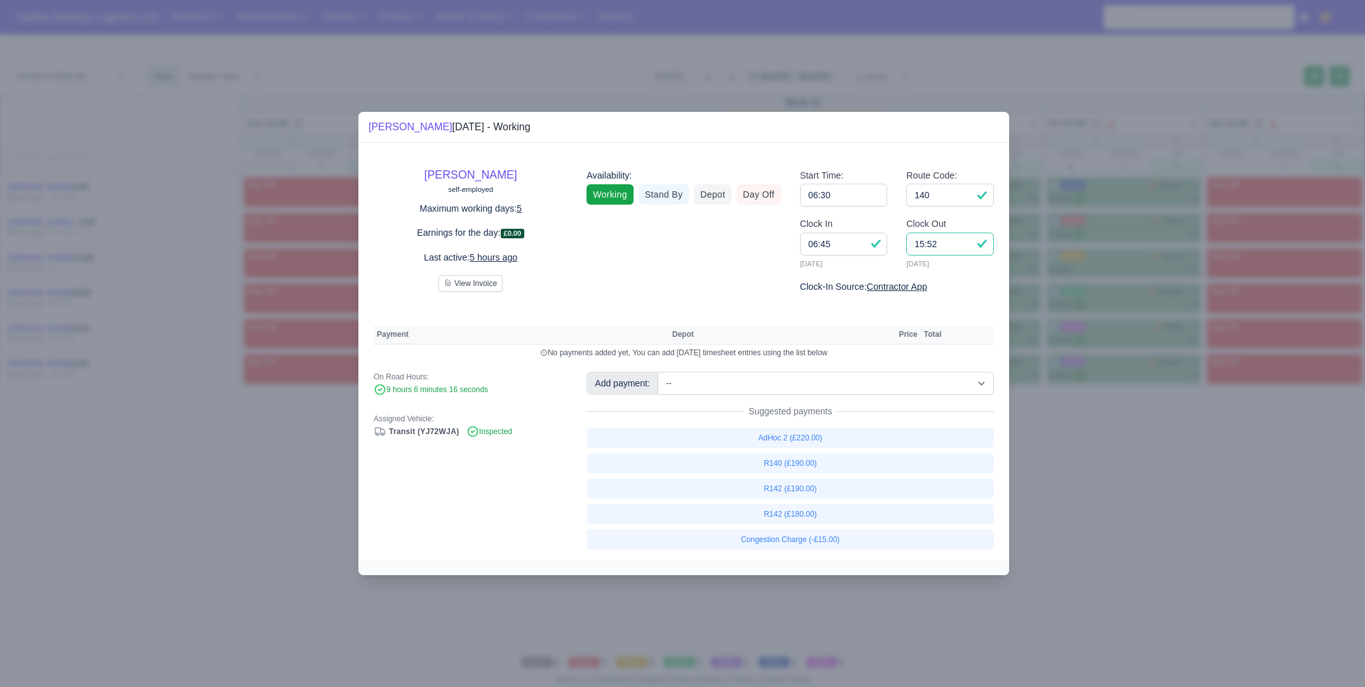
click at [938, 246] on input "15:52" at bounding box center [950, 244] width 88 height 23
type input "15:15"
click at [786, 386] on select "-- Ad-Hoc 1 (AD-HO) Ad-Hoc 2 (AD-HO) Ad-Hoc 3 (AD-HO) Ad-Hoc 4 (AD-HO) Ad-Hoc 5…" at bounding box center [826, 383] width 336 height 23
click at [659, 372] on select "-- Ad-Hoc 1 (AD-HO) Ad-Hoc 2 (AD-HO) Ad-Hoc 3 (AD-HO) Ad-Hoc 4 (AD-HO) Ad-Hoc 5…" at bounding box center [826, 383] width 336 height 23
select select "1"
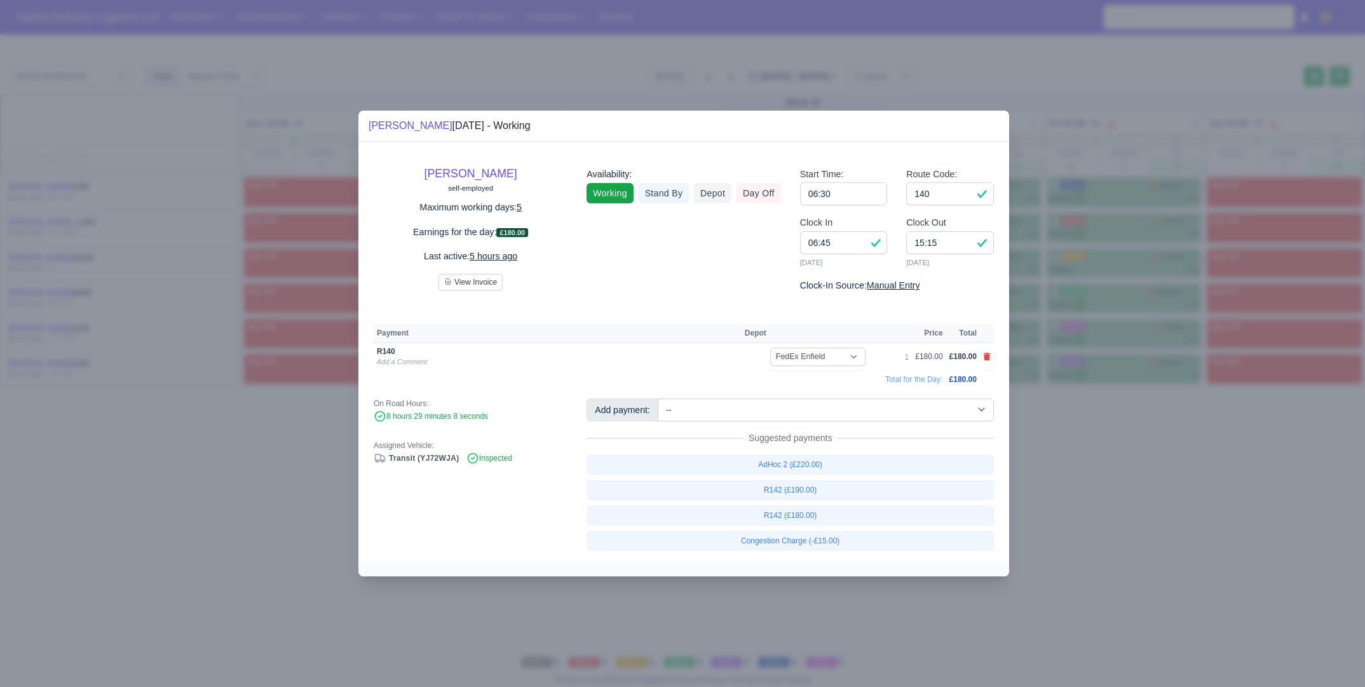
drag, startPoint x: 1136, startPoint y: 534, endPoint x: 1128, endPoint y: 532, distance: 8.5
click at [1136, 534] on div at bounding box center [682, 343] width 1365 height 687
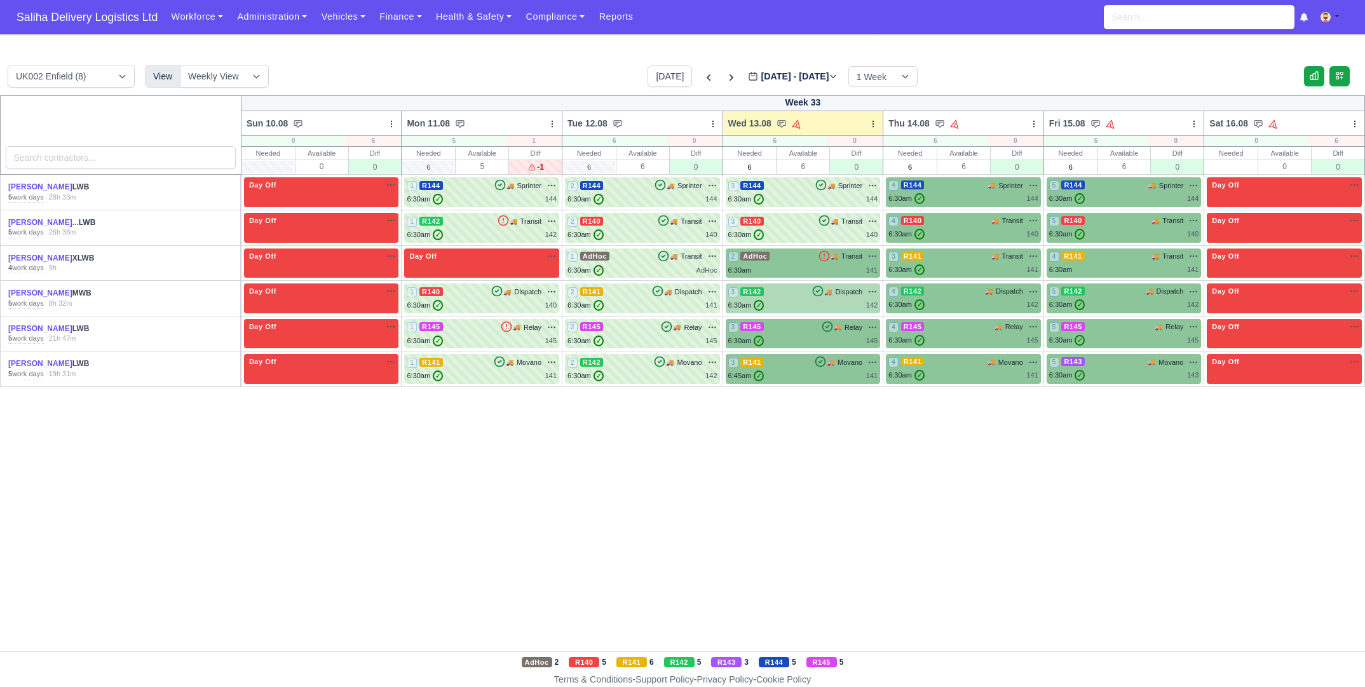
click at [792, 302] on div "6:30am ✓ 142" at bounding box center [803, 305] width 150 height 11
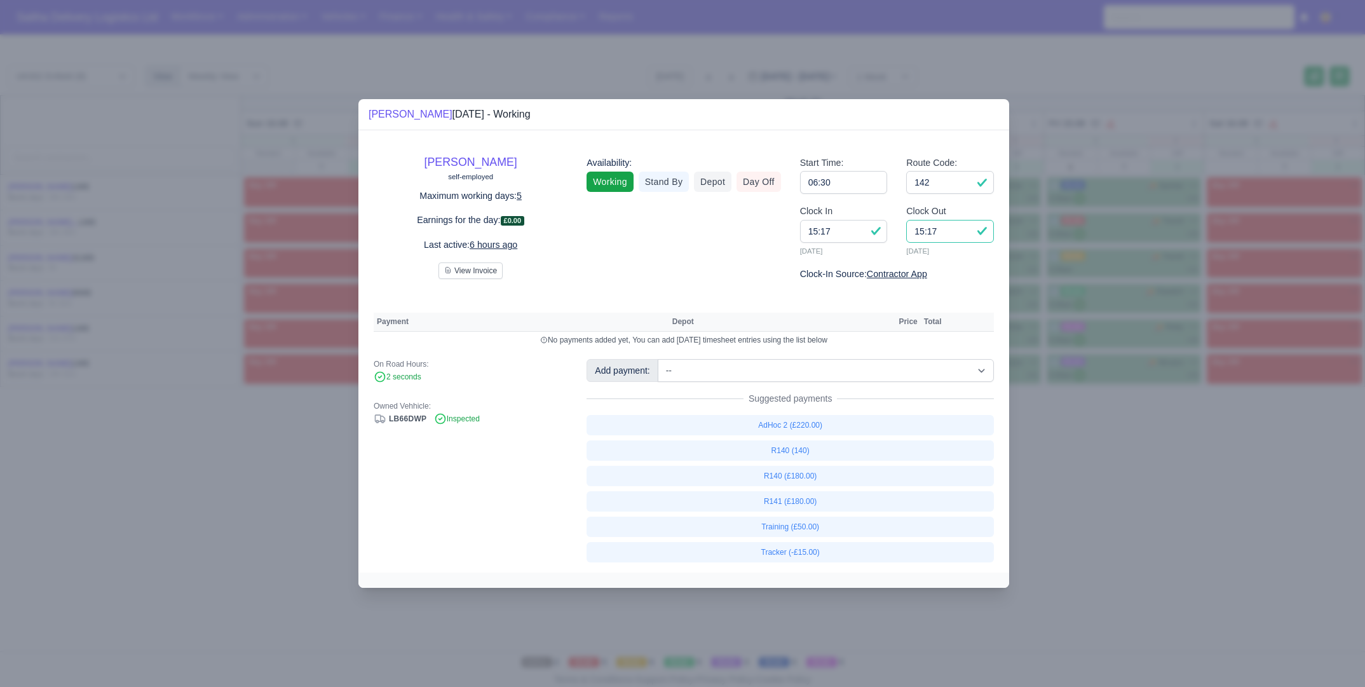
drag, startPoint x: 950, startPoint y: 234, endPoint x: 893, endPoint y: 229, distance: 58.0
click at [893, 229] on div "Clock In 15:17 13/08/2025 Clock Out 15:17 13/08/2025" at bounding box center [896, 235] width 213 height 63
type input "14:30"
click at [764, 372] on select "-- Ad-Hoc 1 (AD-HO) Ad-Hoc 2 (AD-HO) Ad-Hoc 3 (AD-HO) Ad-Hoc 4 (AD-HO) Ad-Hoc 5…" at bounding box center [826, 370] width 336 height 23
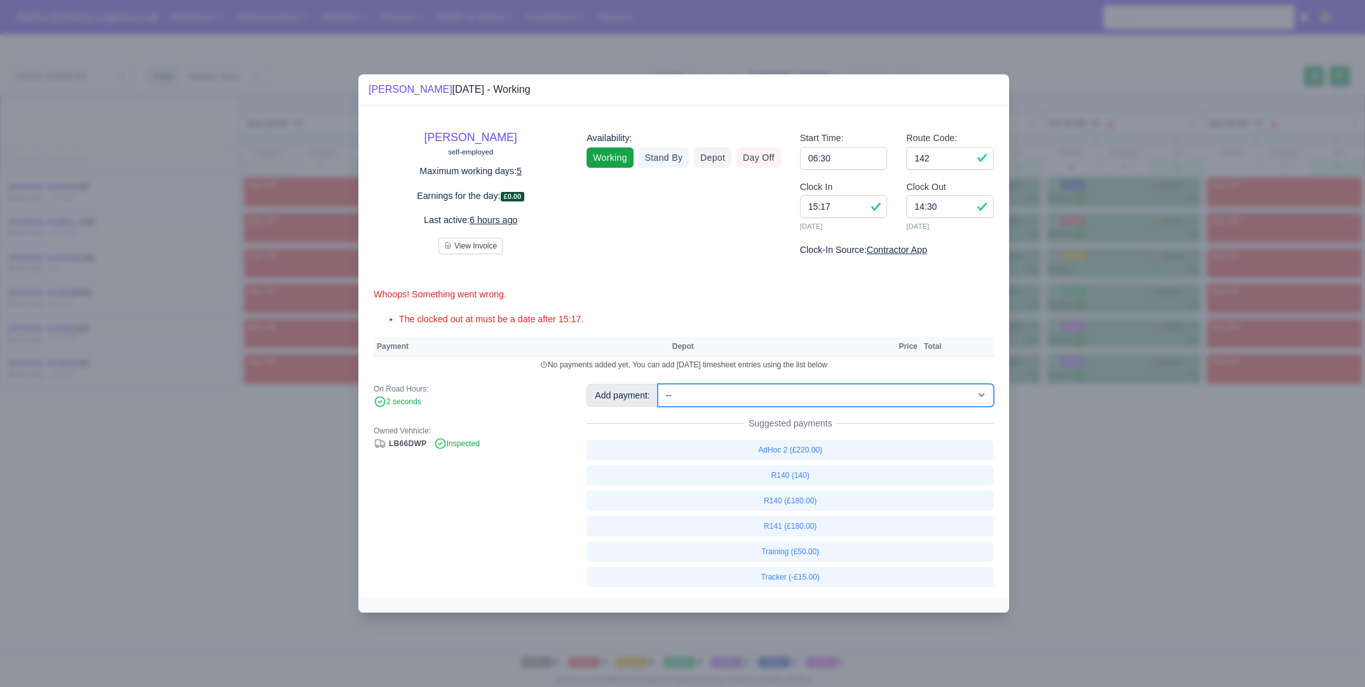
click at [659, 384] on select "-- Ad-Hoc 1 (AD-HO) Ad-Hoc 2 (AD-HO) Ad-Hoc 3 (AD-HO) Ad-Hoc 4 (AD-HO) Ad-Hoc 5…" at bounding box center [826, 395] width 336 height 23
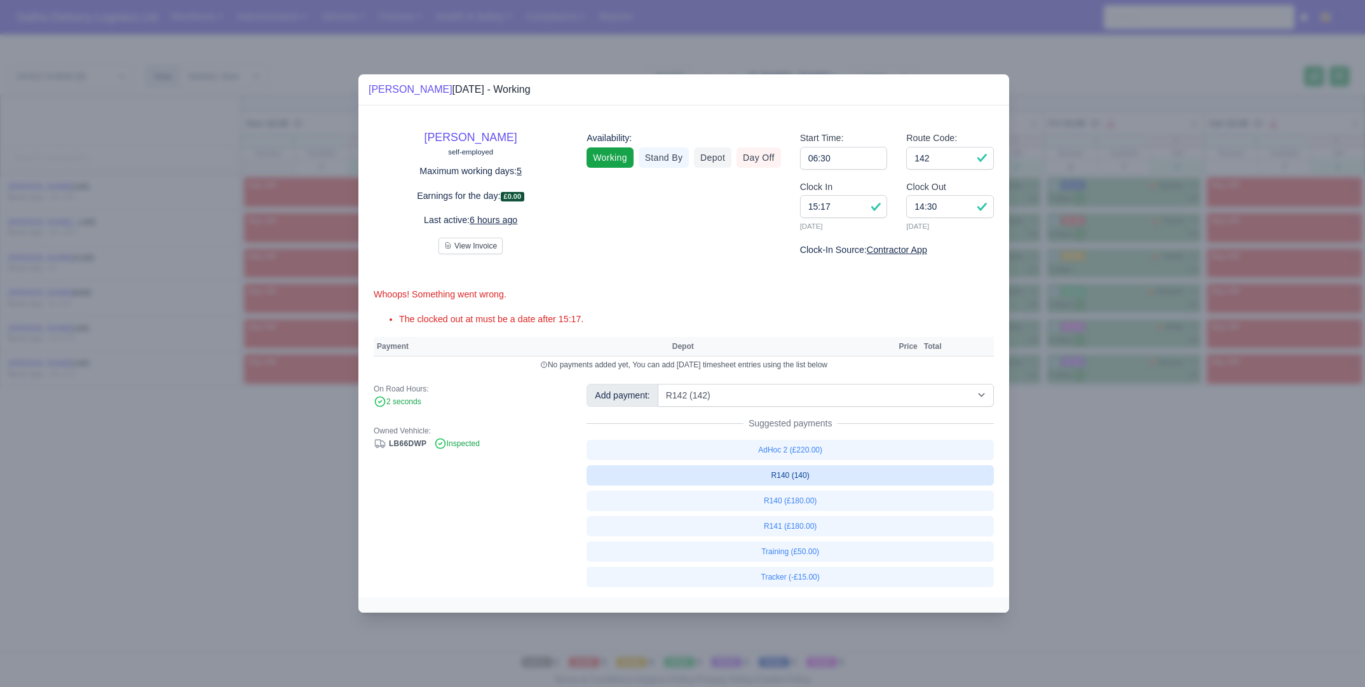
select select "1"
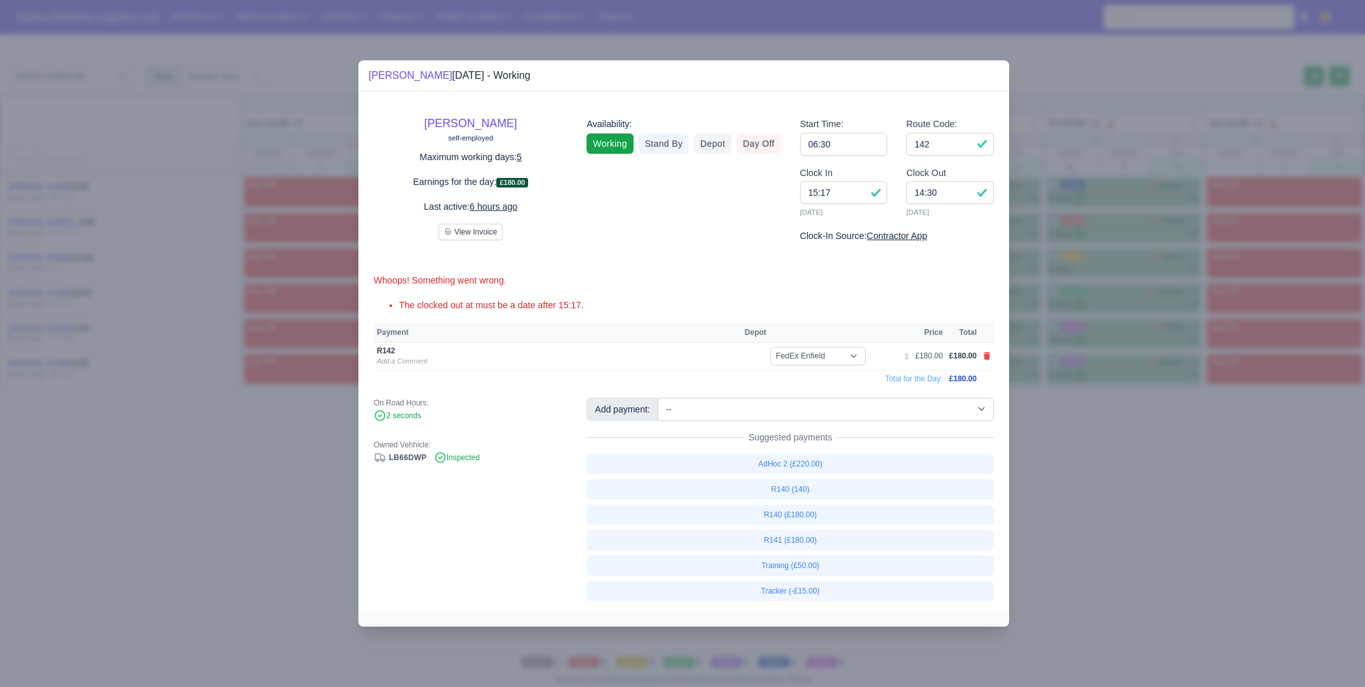
click at [1170, 501] on div at bounding box center [682, 343] width 1365 height 687
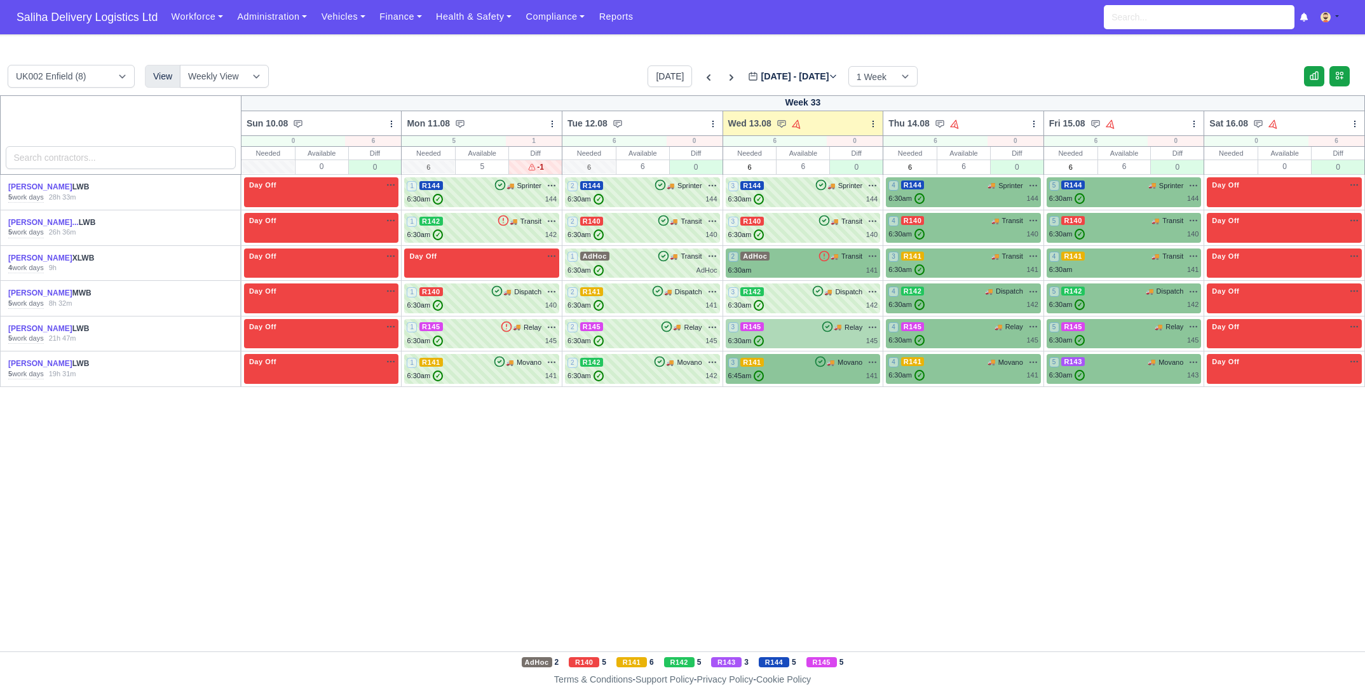
click at [811, 341] on div "6:30am ✓ 145" at bounding box center [803, 340] width 150 height 11
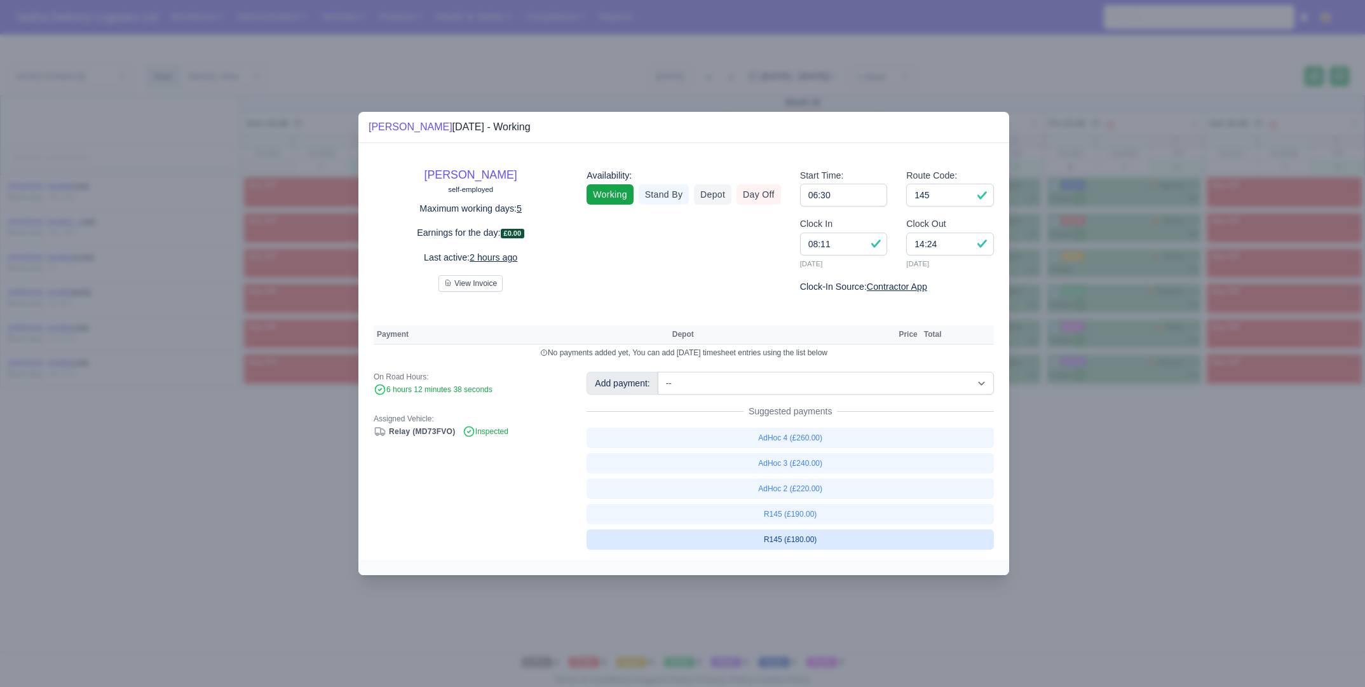
click at [799, 538] on link "R145 (£180.00)" at bounding box center [789, 539] width 407 height 20
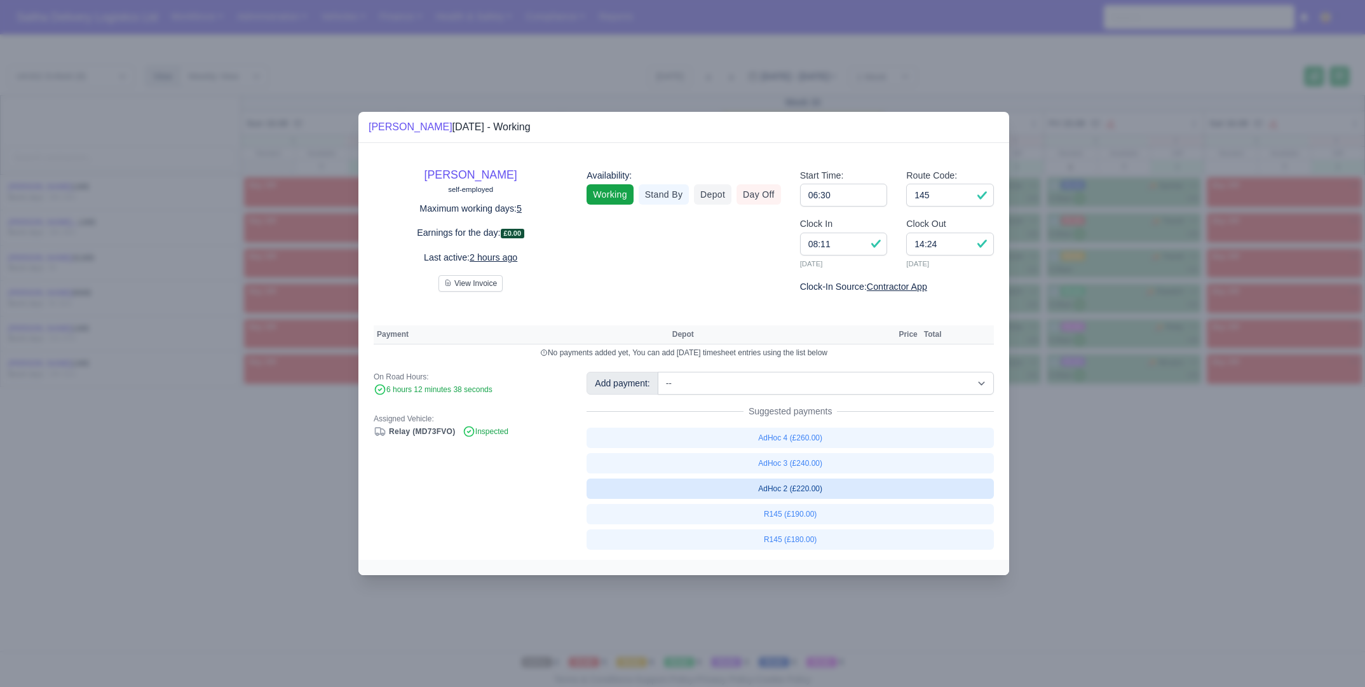
select select "1"
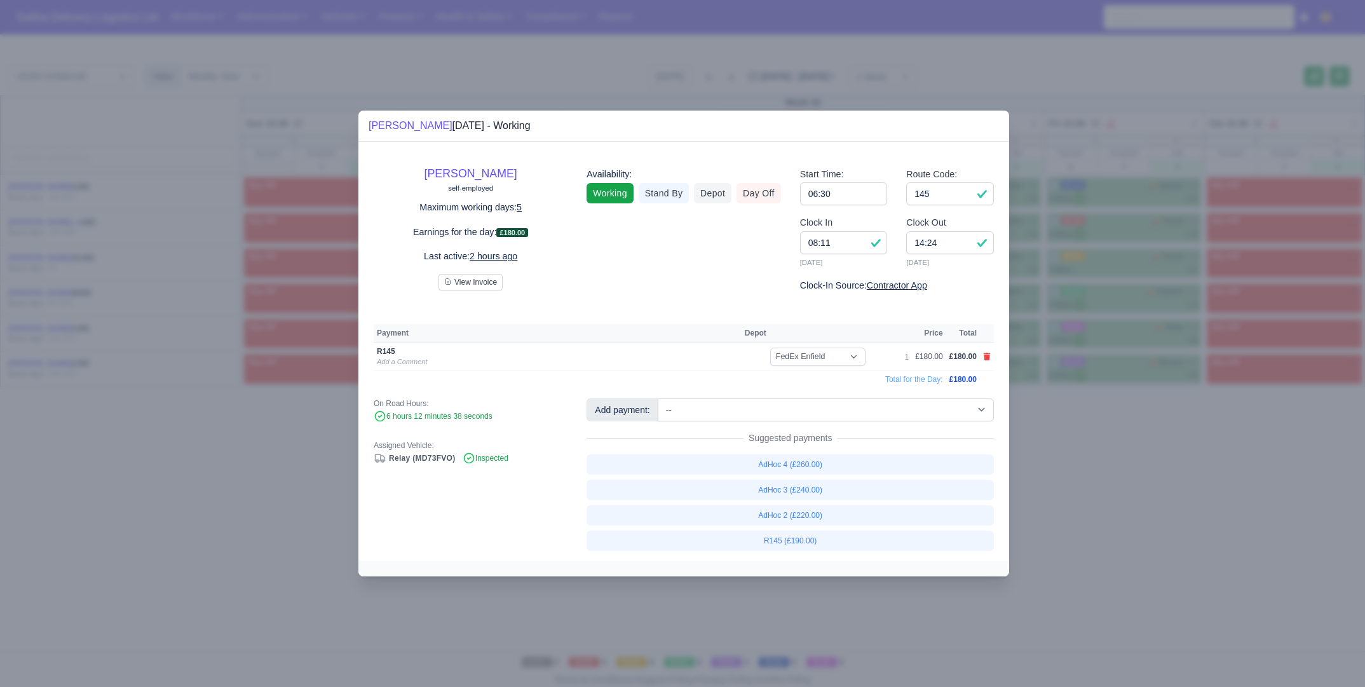
click at [1118, 499] on div at bounding box center [682, 343] width 1365 height 687
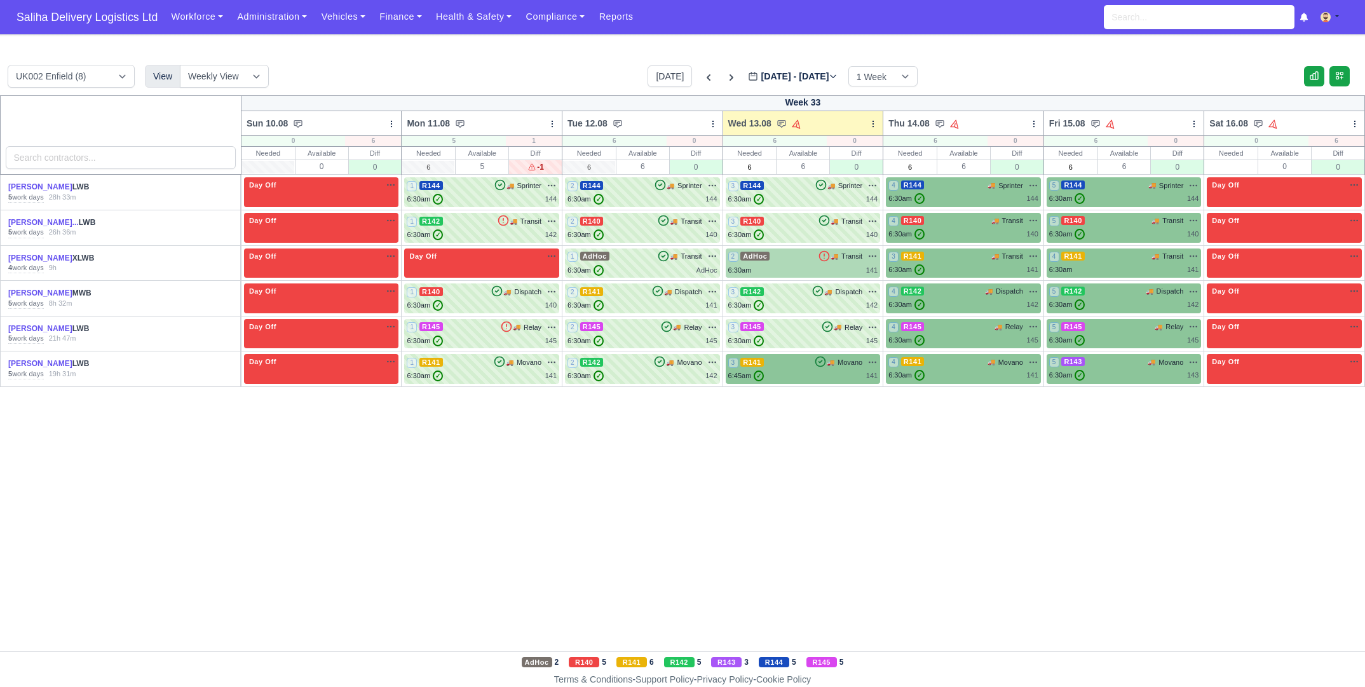
click at [804, 264] on div "2 AdHoc 🚚 Transit" at bounding box center [803, 263] width 150 height 25
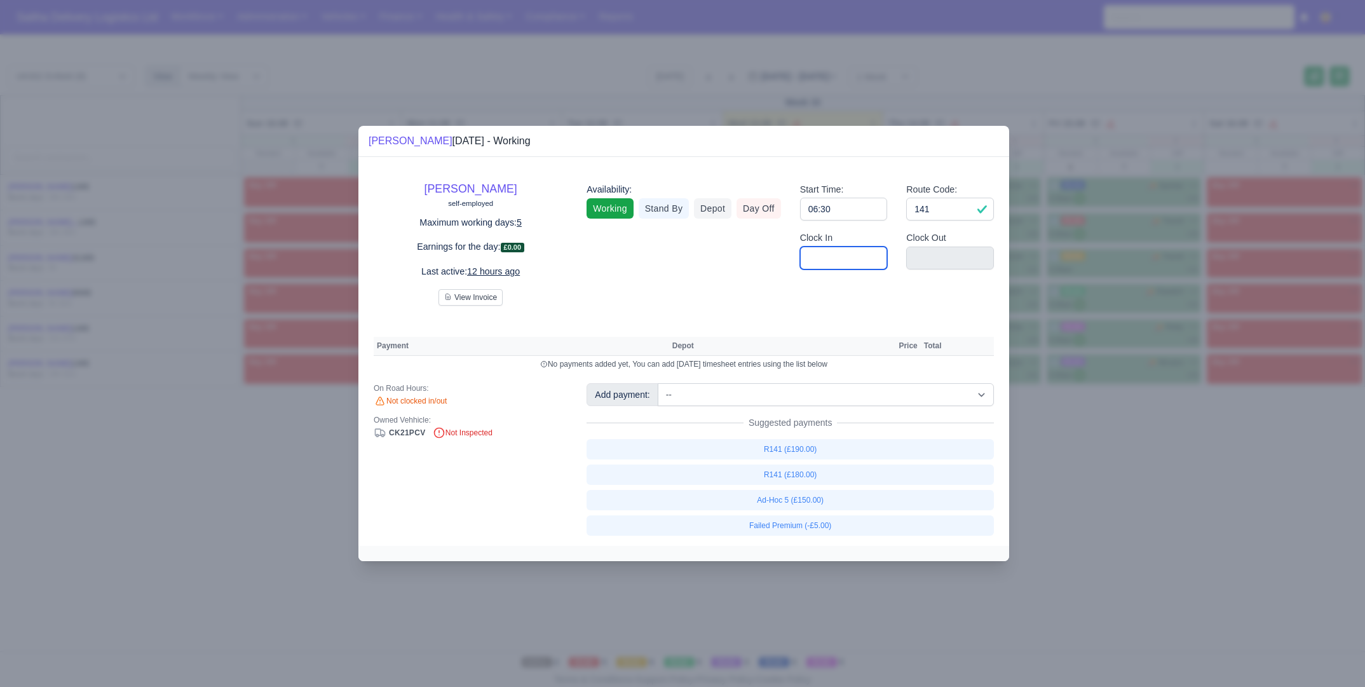
click at [811, 263] on input "Clock In" at bounding box center [844, 258] width 88 height 23
type input "06:30"
click at [936, 262] on input "Clock Out" at bounding box center [950, 258] width 88 height 23
type input "1"
type input "15:00"
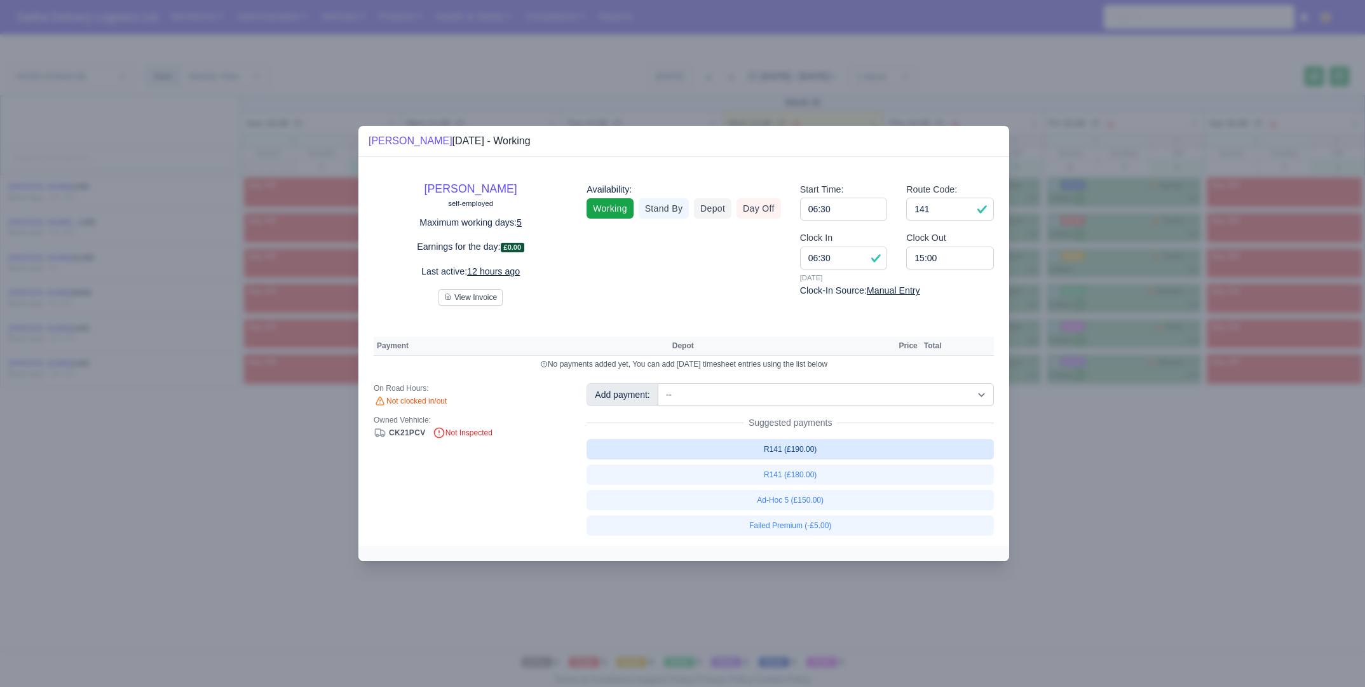
click at [777, 449] on link "R141 (£190.00)" at bounding box center [789, 449] width 407 height 20
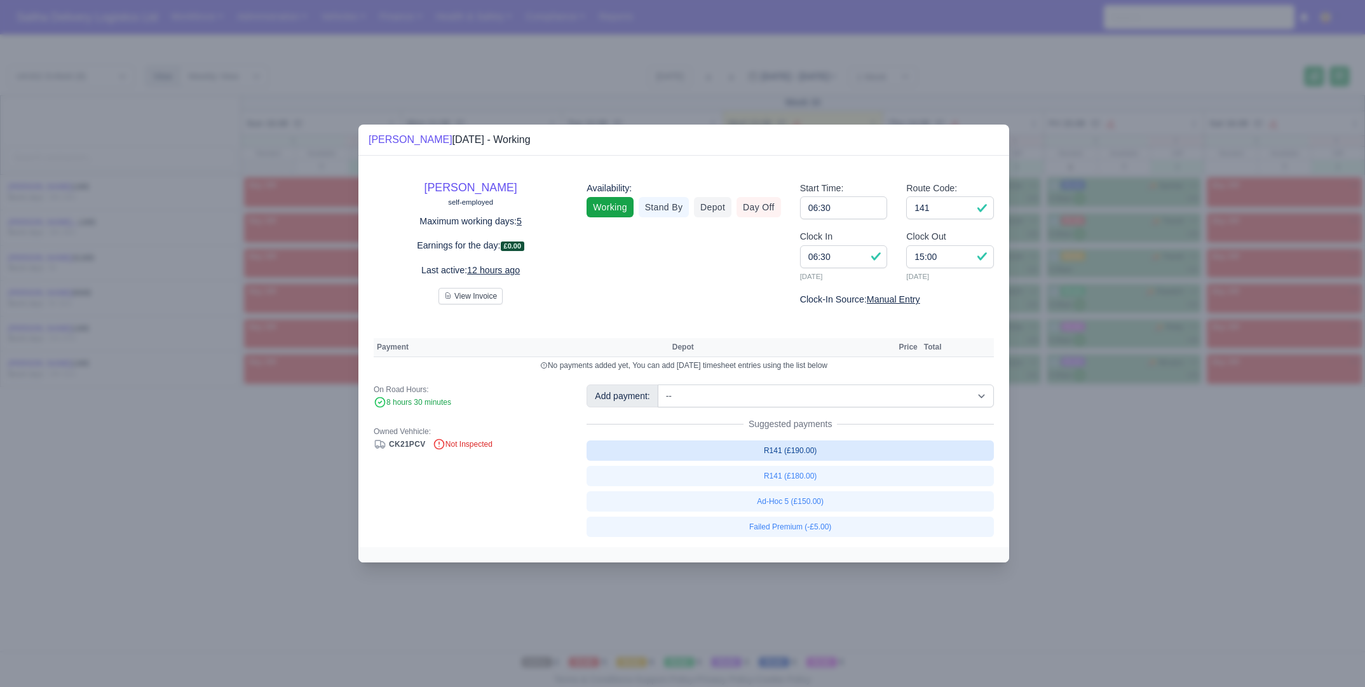
select select "1"
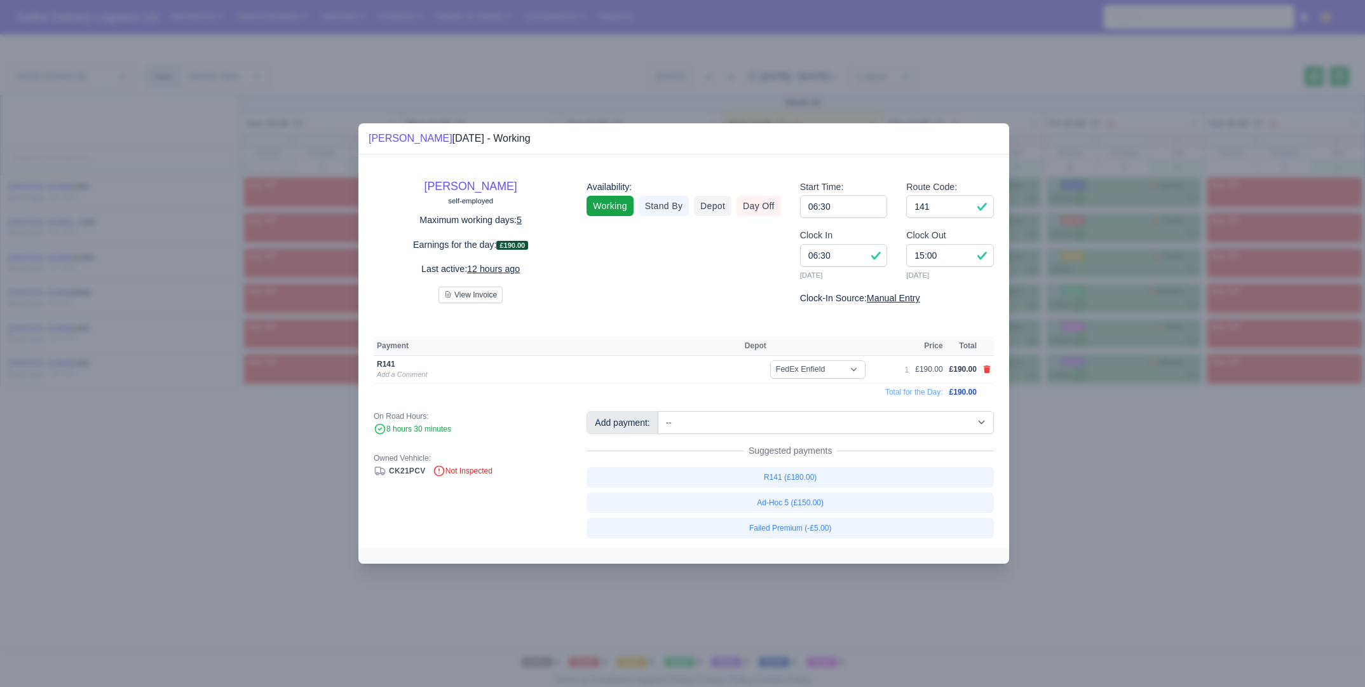
click at [1104, 448] on div at bounding box center [682, 343] width 1365 height 687
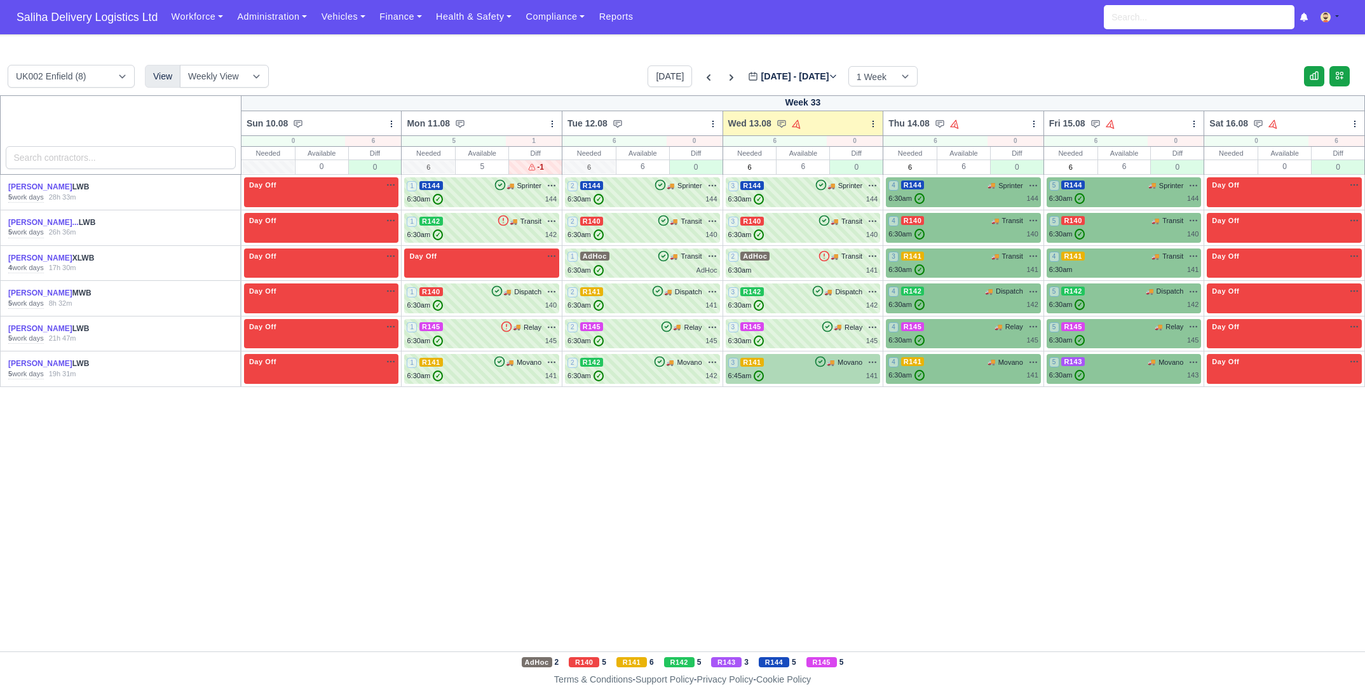
click at [816, 382] on div "3 R141 🚚" at bounding box center [803, 369] width 155 height 30
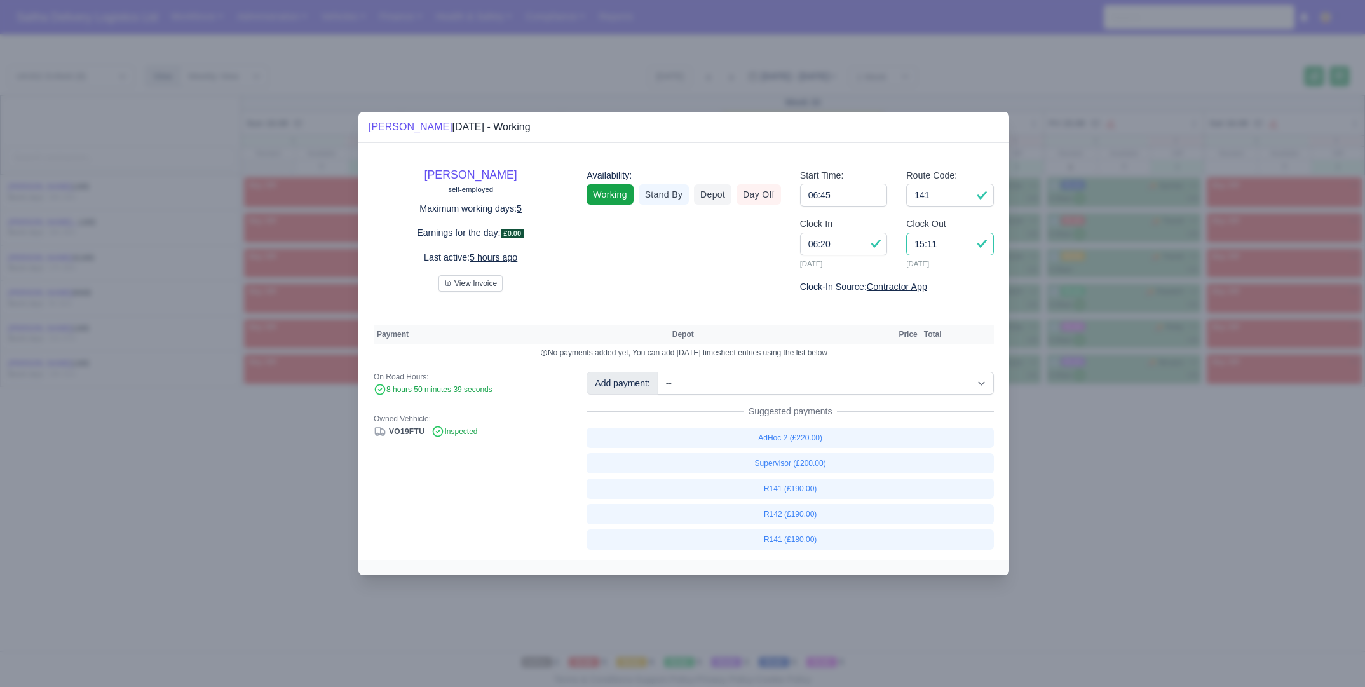
click at [948, 248] on input "15:11" at bounding box center [950, 244] width 88 height 23
click at [941, 194] on input "141" at bounding box center [950, 195] width 88 height 23
type input "141"
click at [788, 485] on link "R141 (£190.00)" at bounding box center [789, 488] width 407 height 20
select select "1"
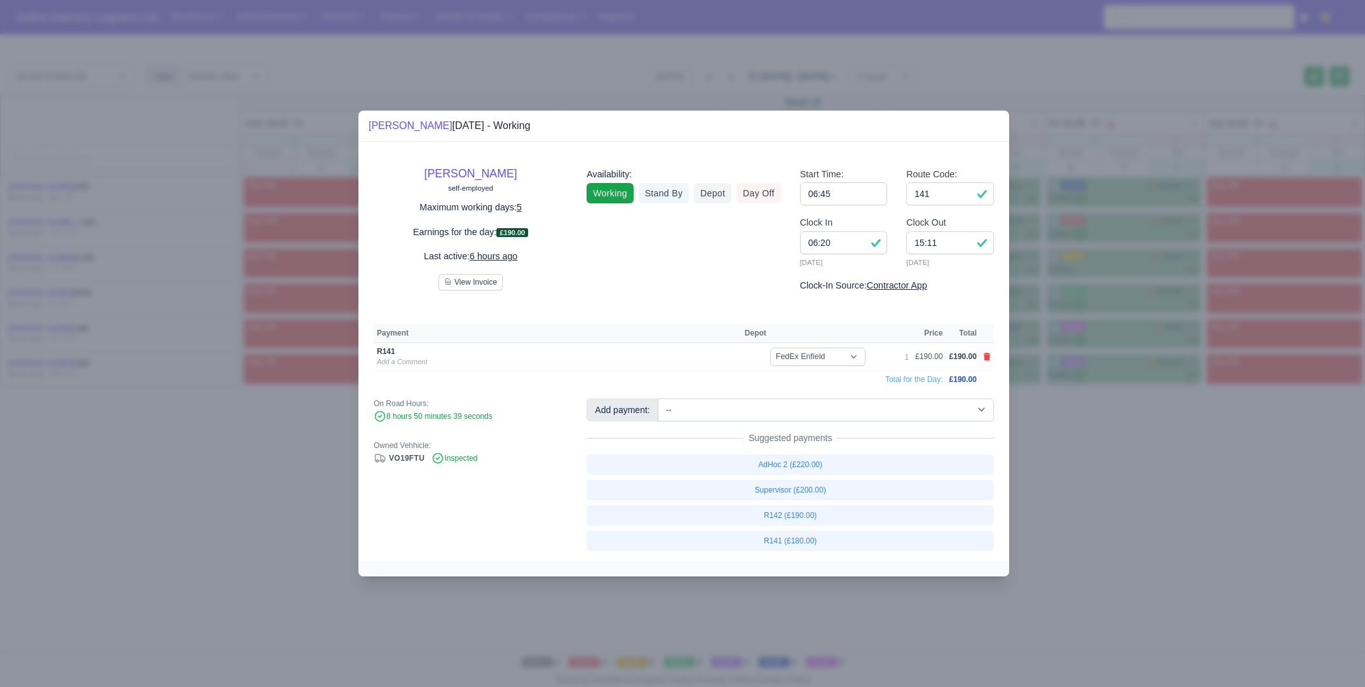
click at [1104, 501] on div at bounding box center [682, 343] width 1365 height 687
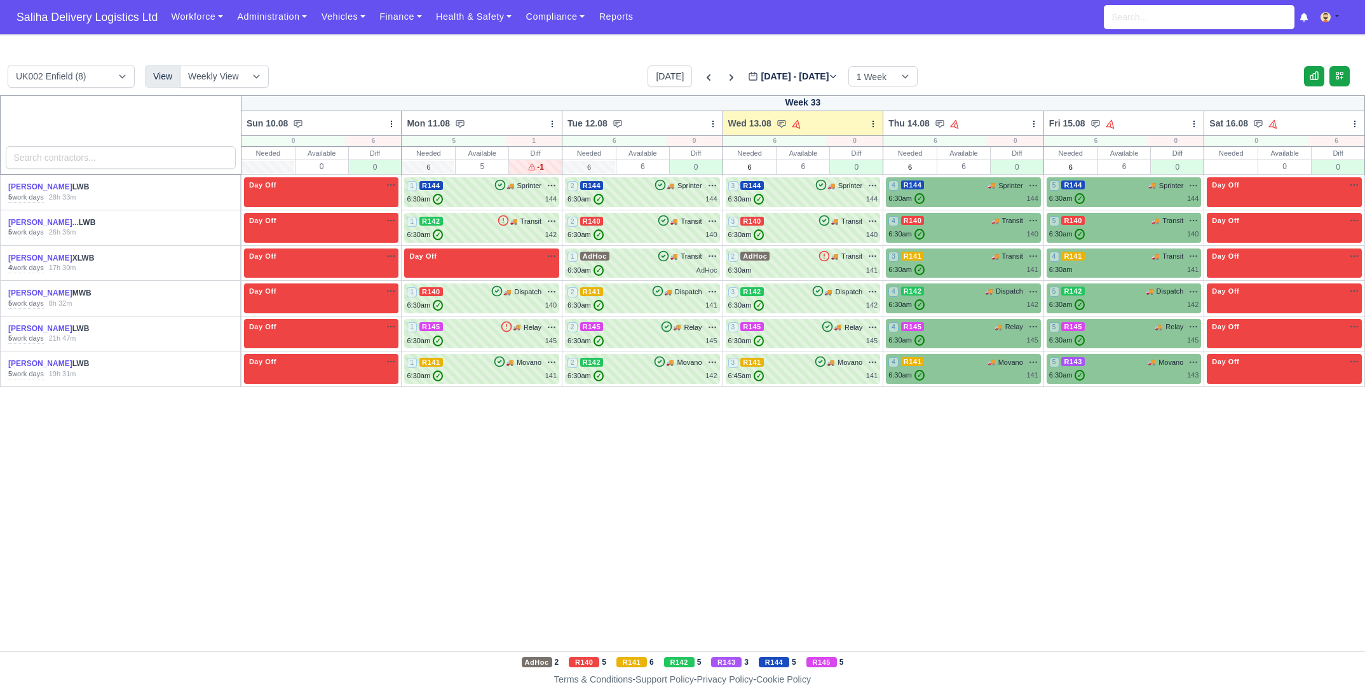
drag, startPoint x: 90, startPoint y: 13, endPoint x: 125, endPoint y: 97, distance: 90.3
click at [90, 14] on span "Saliha Delivery Logistics Ltd" at bounding box center [87, 16] width 154 height 25
click at [68, 226] on link "Abdelghani Hamidouch..." at bounding box center [43, 222] width 71 height 9
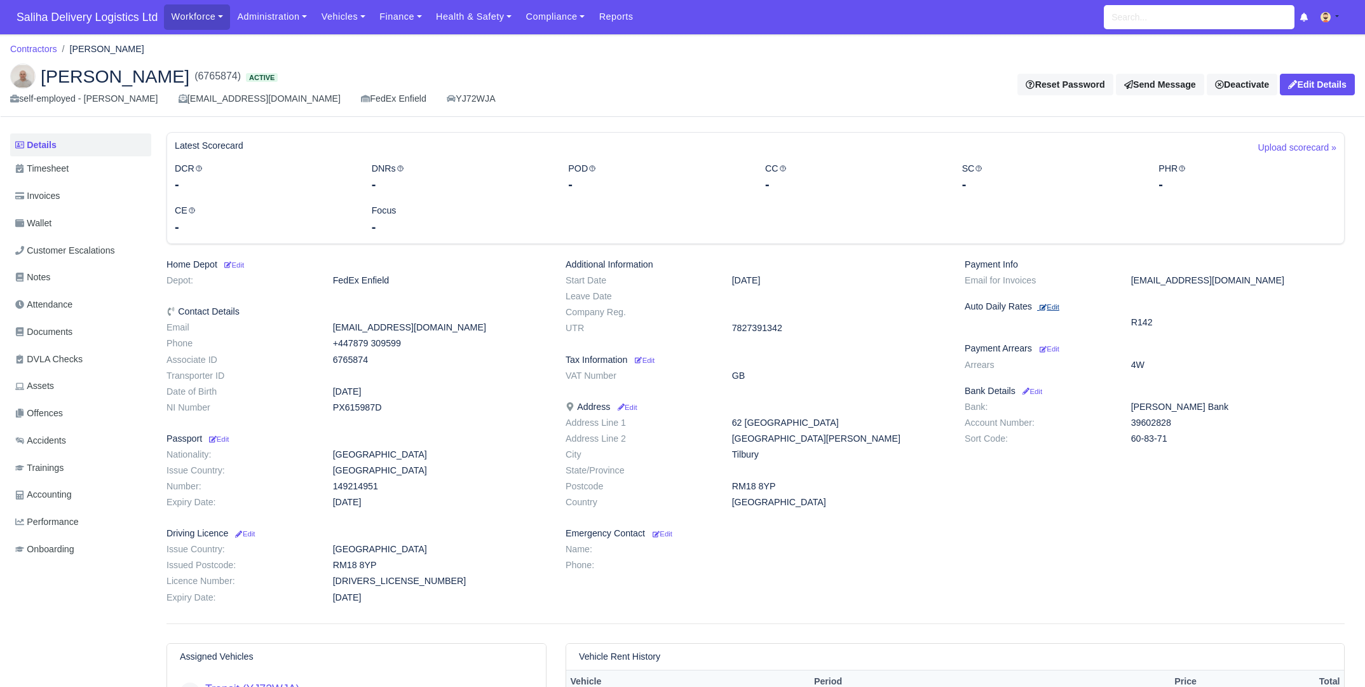
click at [1049, 309] on small "Edit" at bounding box center [1049, 307] width 20 height 8
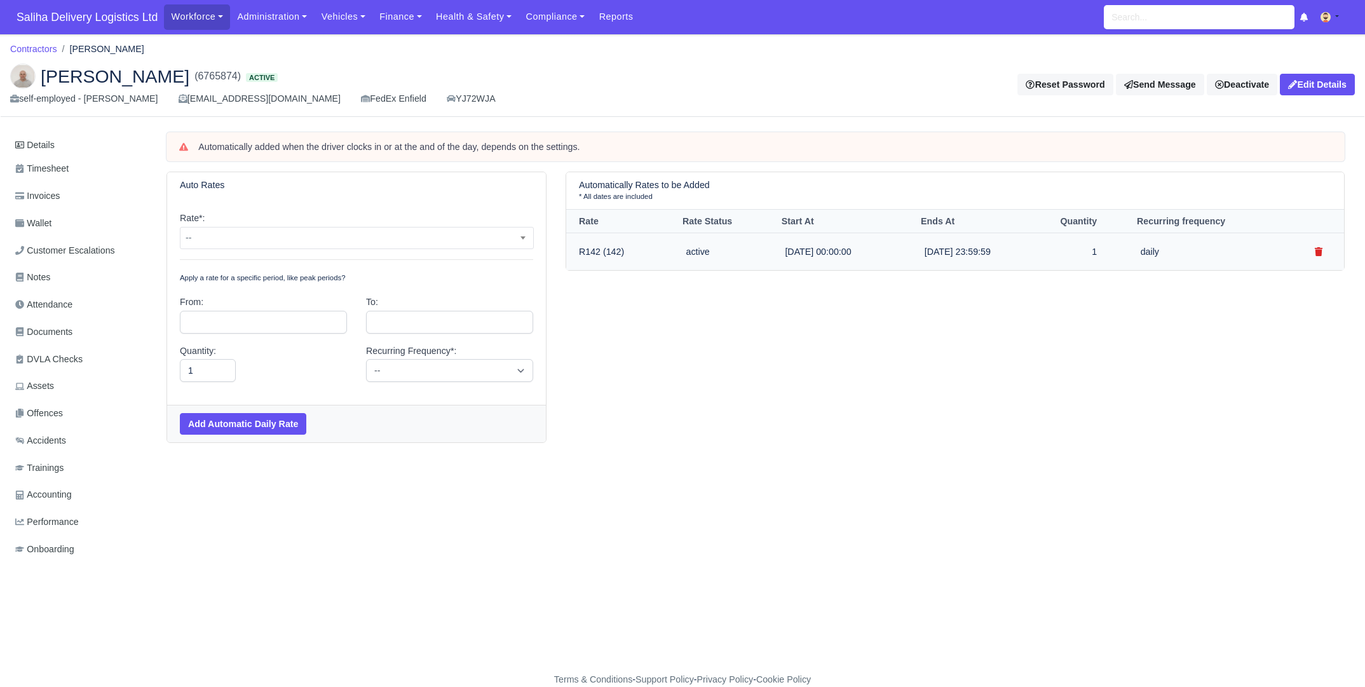
click at [1327, 250] on button "submit" at bounding box center [1318, 252] width 25 height 22
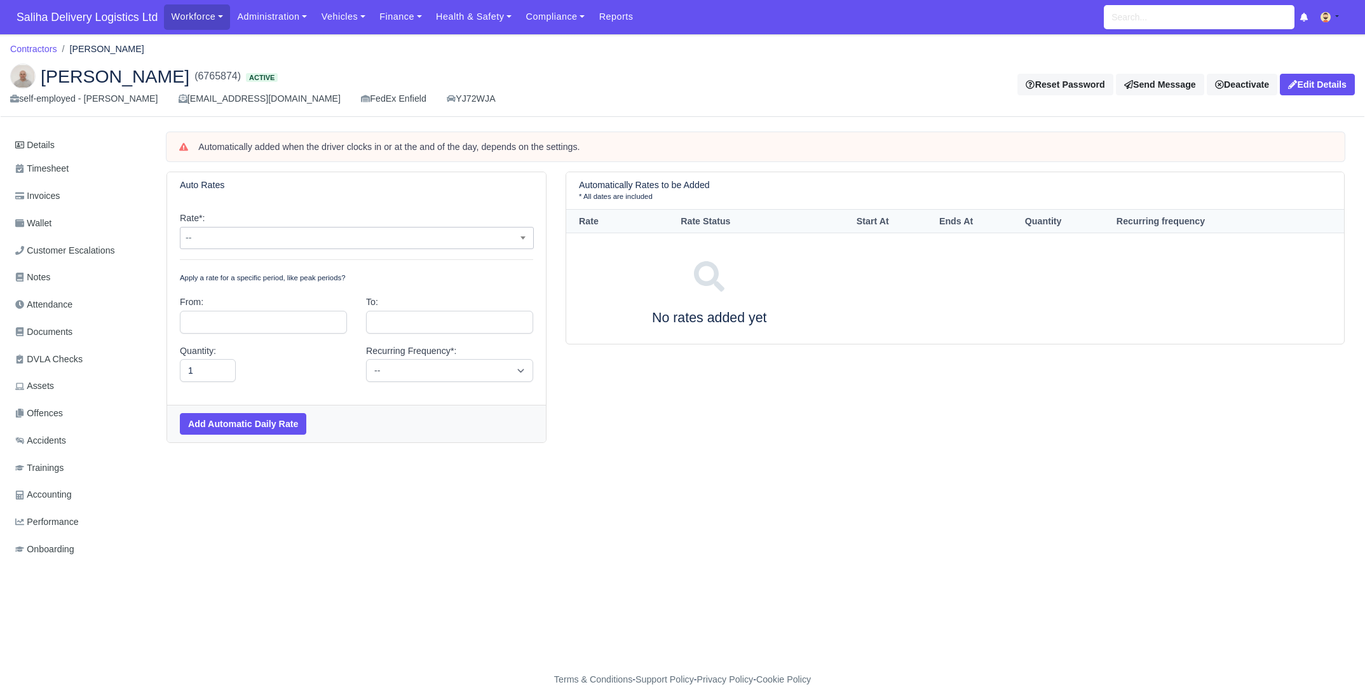
click at [272, 244] on span "--" at bounding box center [356, 238] width 353 height 16
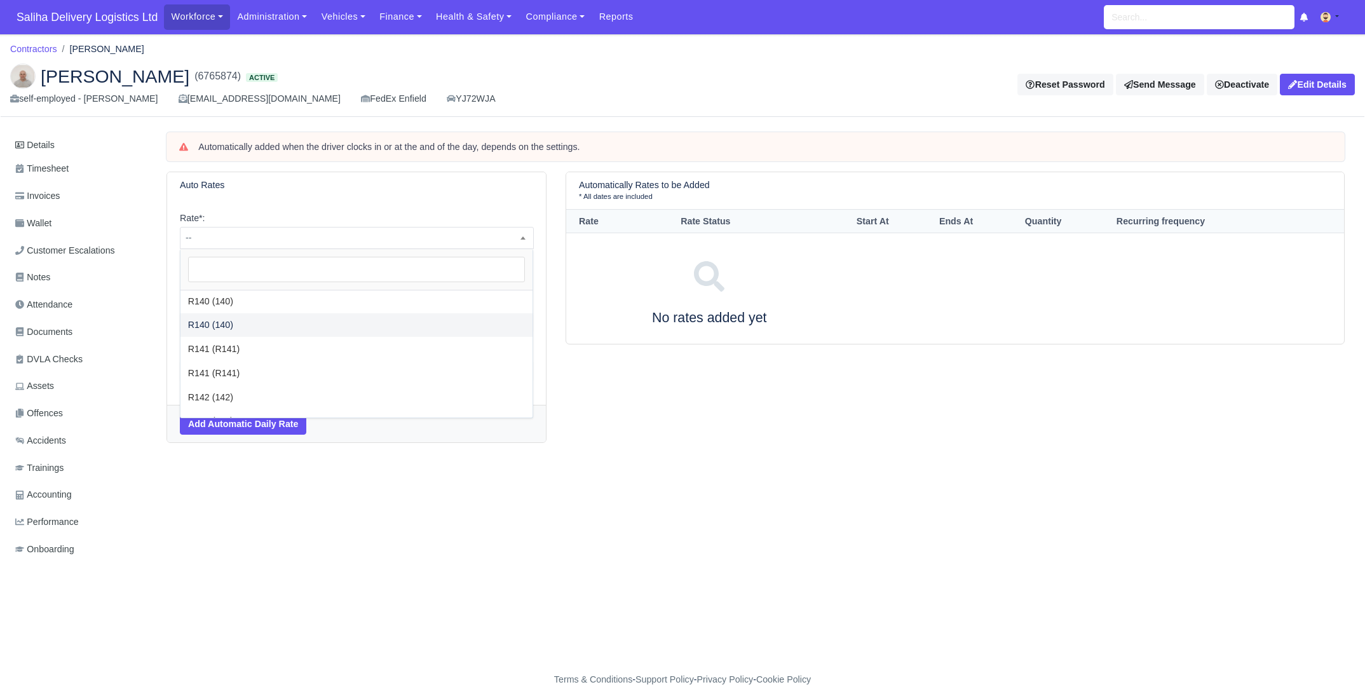
select select "31"
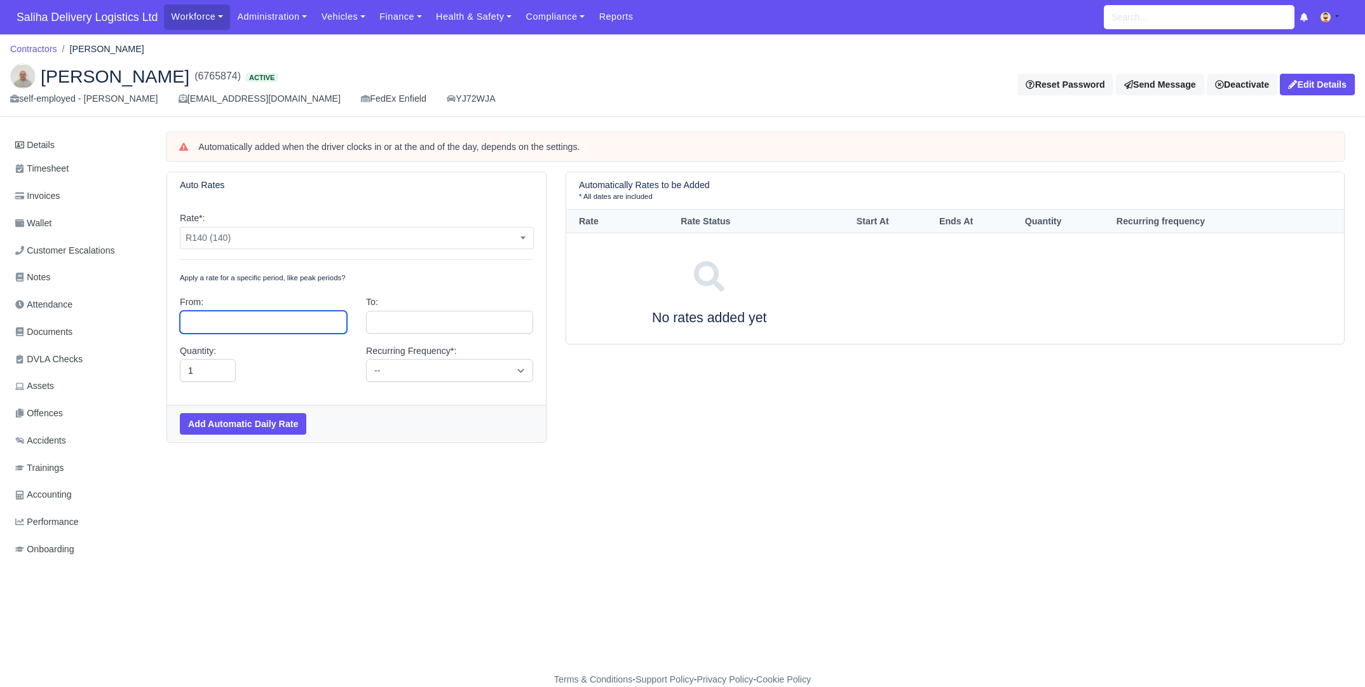
click at [251, 327] on input "text" at bounding box center [263, 322] width 167 height 23
type input "August 14, 2025"
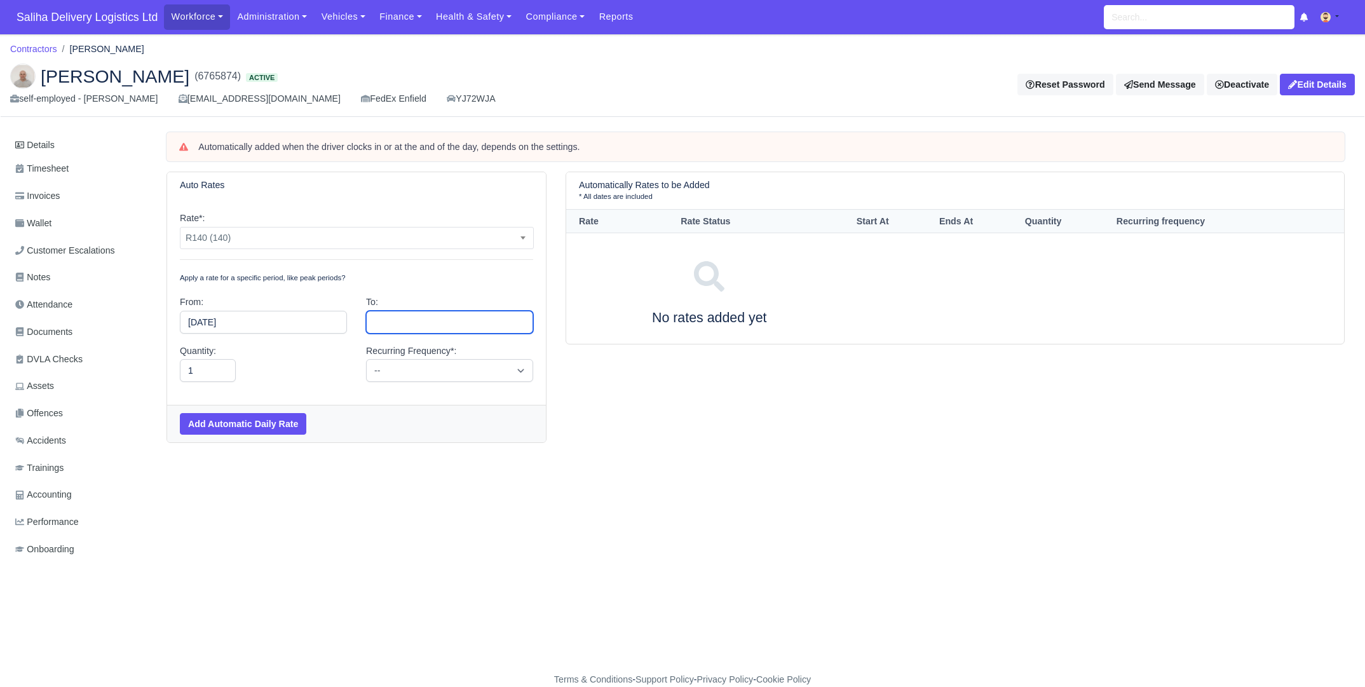
click at [403, 325] on input "text" at bounding box center [449, 322] width 167 height 23
click at [476, 343] on select "January February March April May June July August September October November De…" at bounding box center [443, 345] width 75 height 15
select select "11"
click at [406, 338] on select "January February March April May June July August September October November De…" at bounding box center [443, 345] width 75 height 15
type input "December 31, 2025"
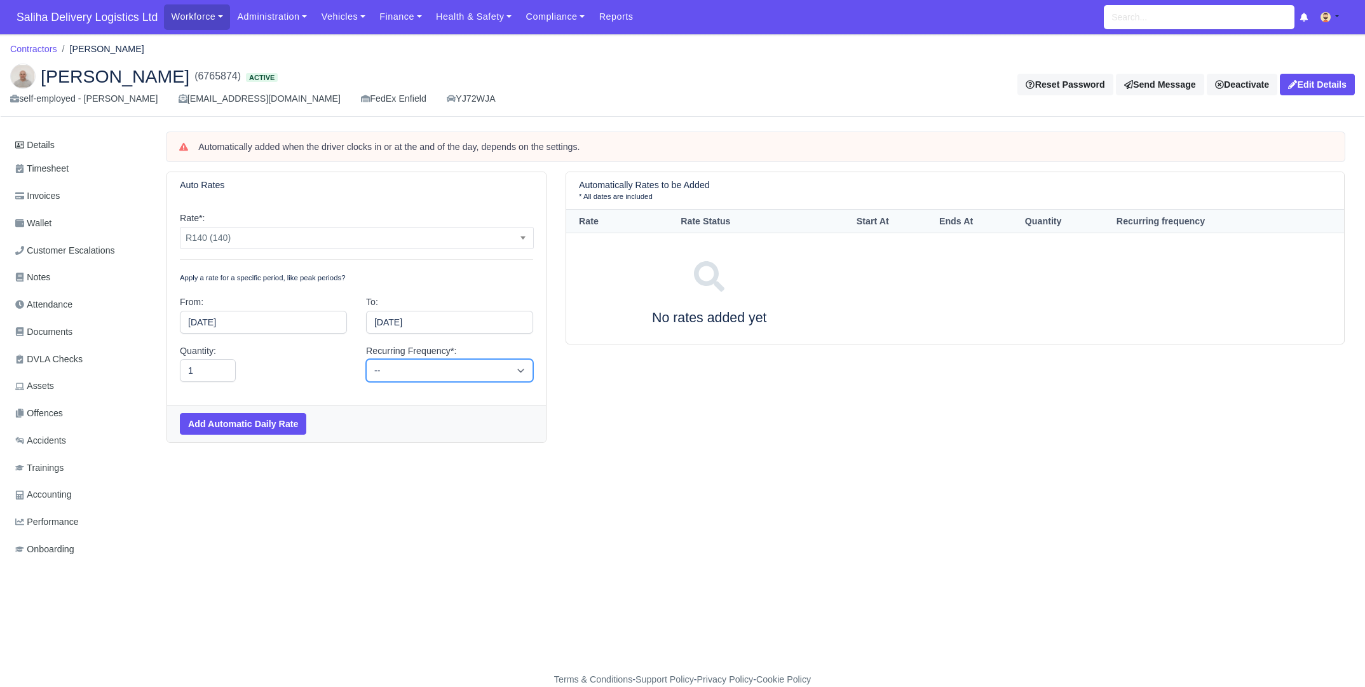
click at [432, 373] on select "-- Daily Weekly Bi-weekly Monthly" at bounding box center [449, 370] width 167 height 23
select select "daily"
click at [366, 359] on select "-- Daily Weekly Bi-weekly Monthly" at bounding box center [449, 370] width 167 height 23
click at [266, 421] on button "Add Automatic Daily Rate" at bounding box center [243, 424] width 126 height 22
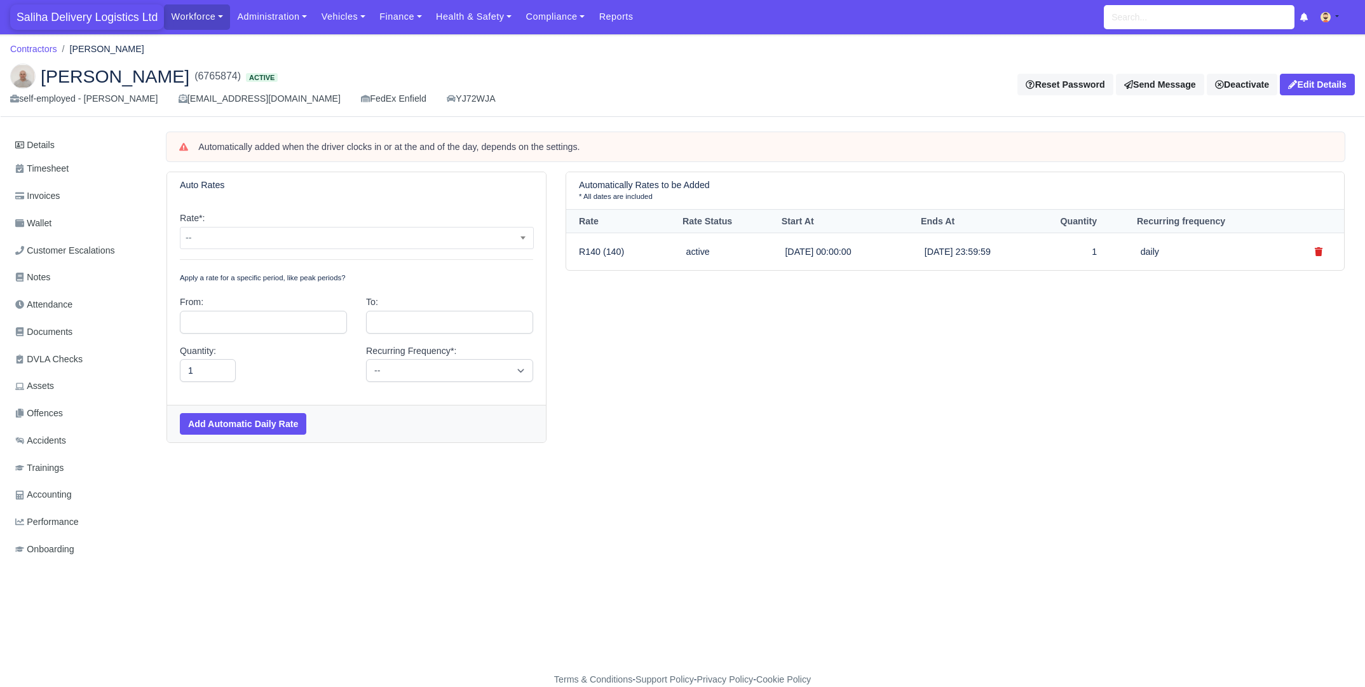
click at [107, 21] on span "Saliha Delivery Logistics Ltd" at bounding box center [87, 16] width 154 height 25
